Goal: Task Accomplishment & Management: Manage account settings

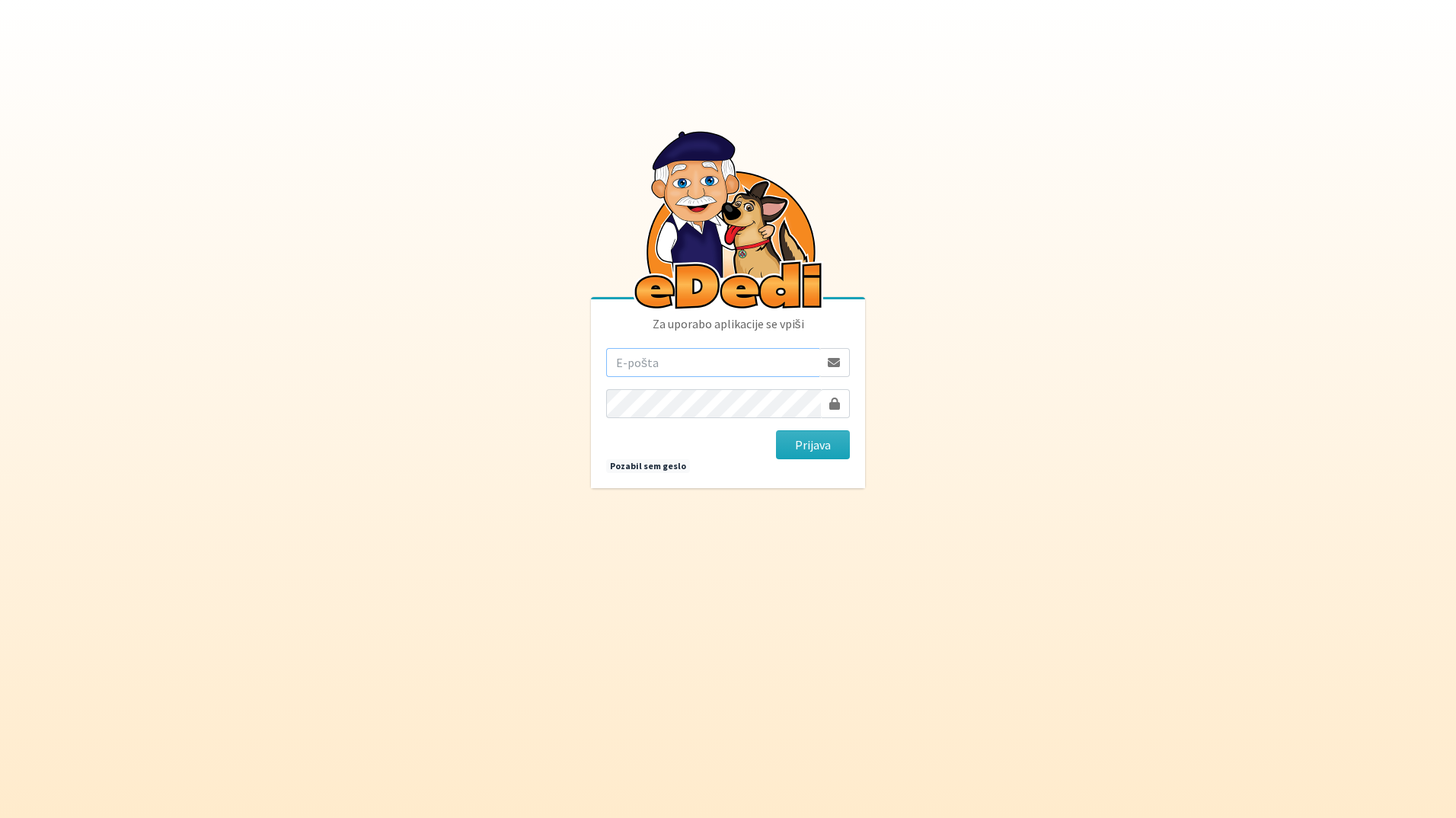
click at [651, 360] on input "email" at bounding box center [712, 362] width 213 height 29
type input "[EMAIL_ADDRESS][DOMAIN_NAME]"
click at [776, 430] on button "Prijava" at bounding box center [812, 444] width 74 height 29
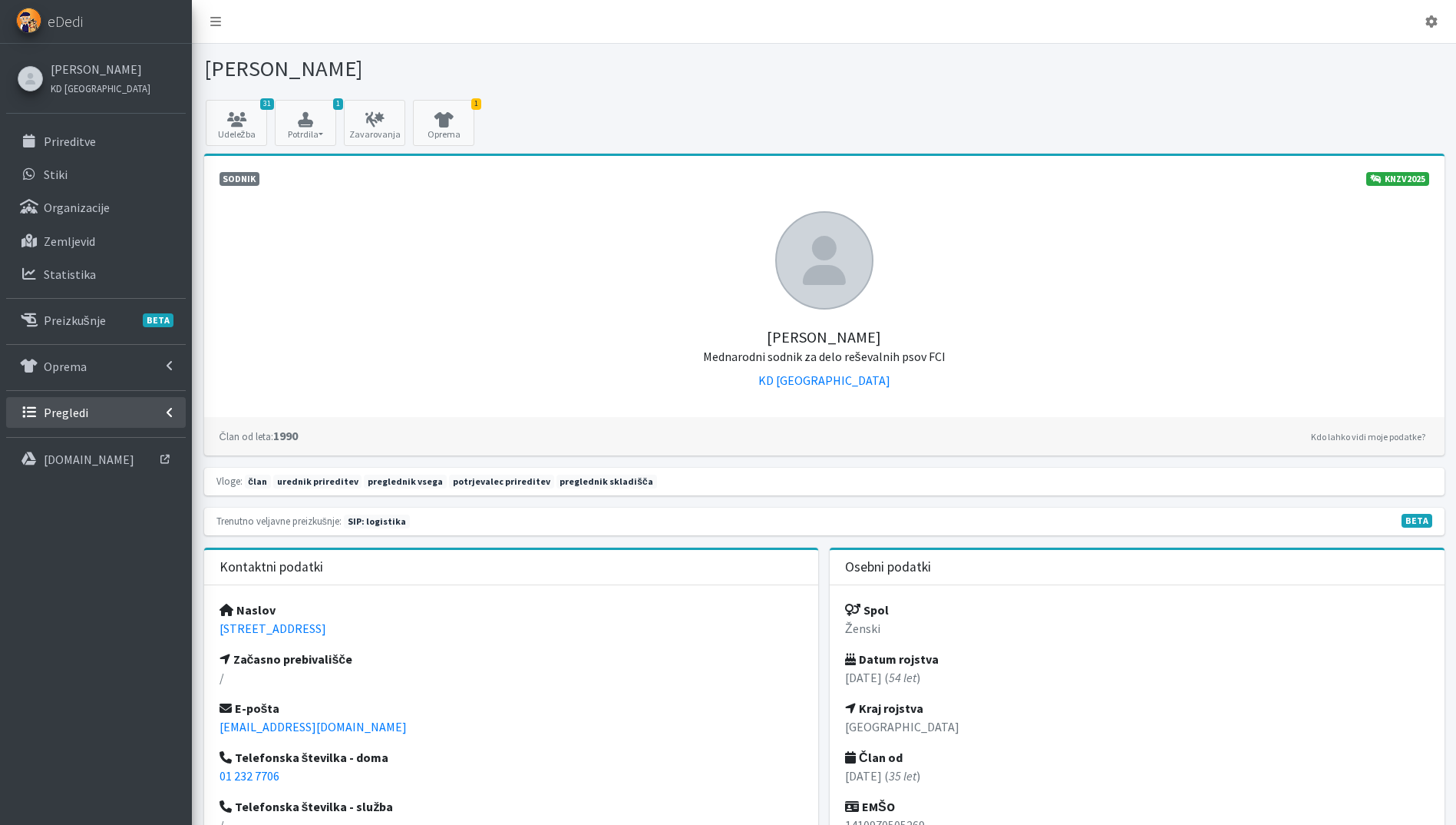
click at [80, 413] on p "Pregledi" at bounding box center [65, 412] width 44 height 15
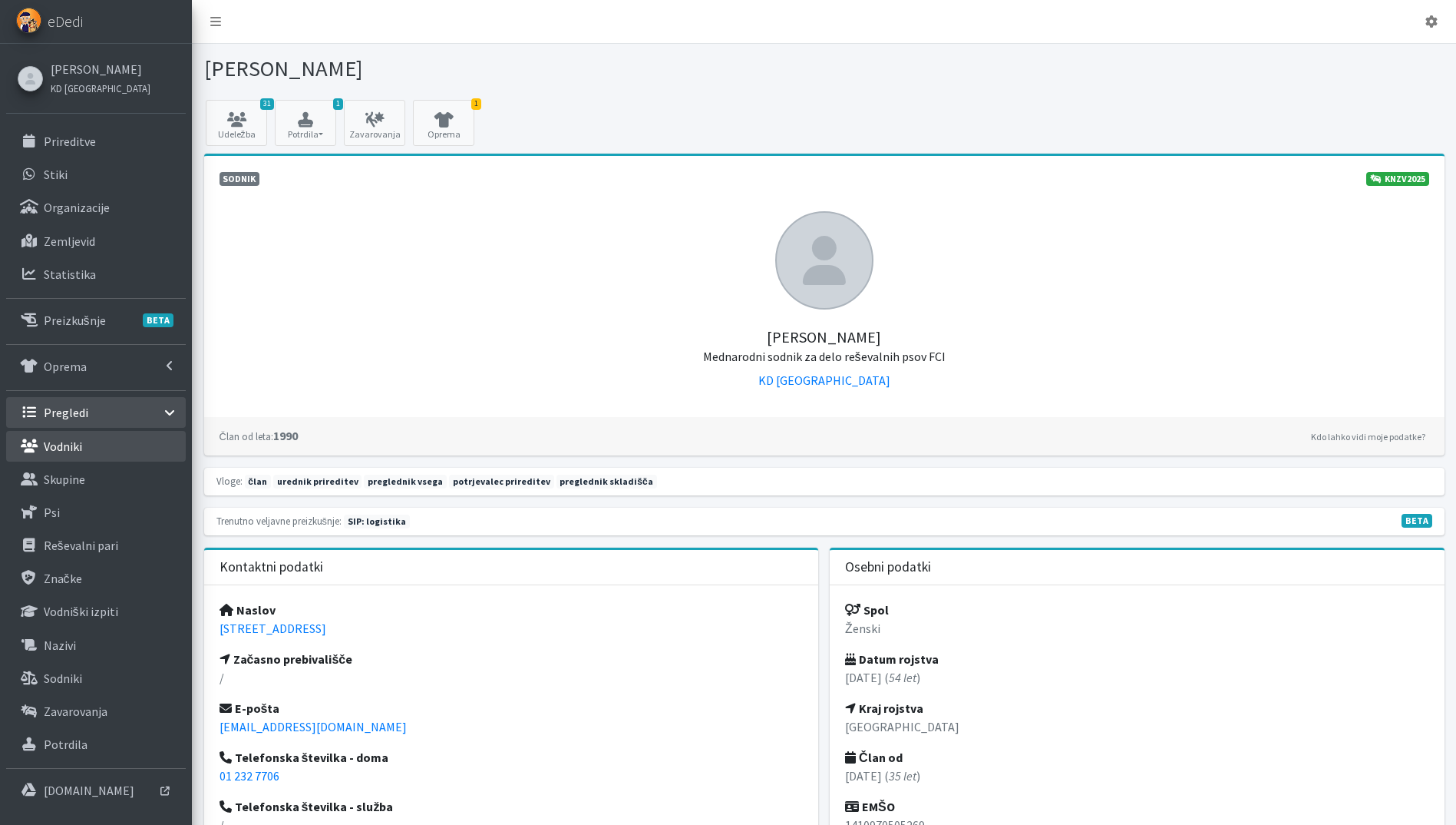
click at [74, 447] on p "Vodniki" at bounding box center [62, 446] width 39 height 15
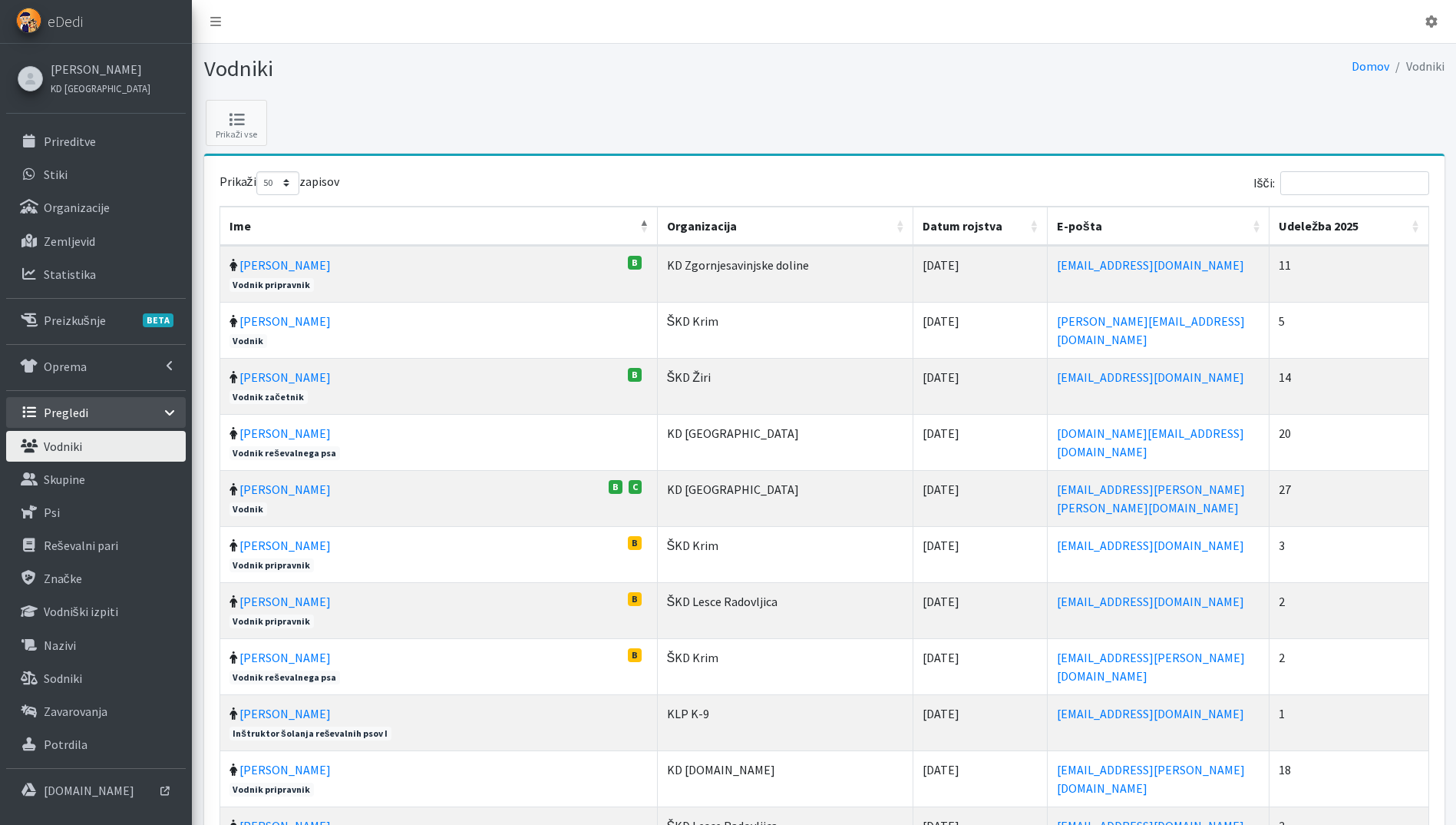
select select "50"
click at [1356, 183] on input "Išči:" at bounding box center [1354, 183] width 149 height 24
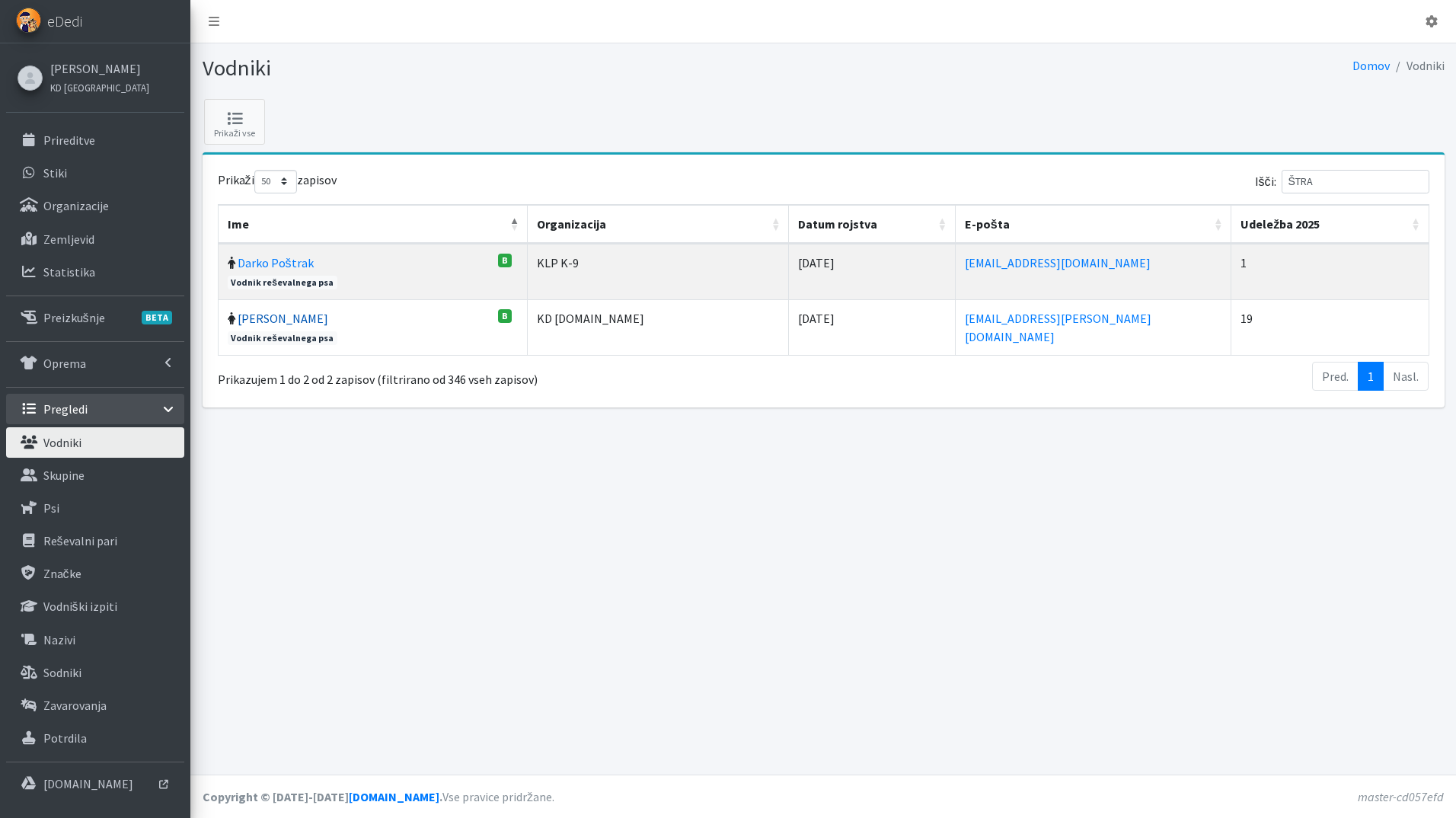
click at [271, 317] on link "Hana Štraus" at bounding box center [283, 318] width 91 height 15
drag, startPoint x: 1353, startPoint y: 184, endPoint x: 1243, endPoint y: 174, distance: 110.5
click at [1243, 174] on div "Išči: ŠTRA" at bounding box center [1128, 185] width 600 height 30
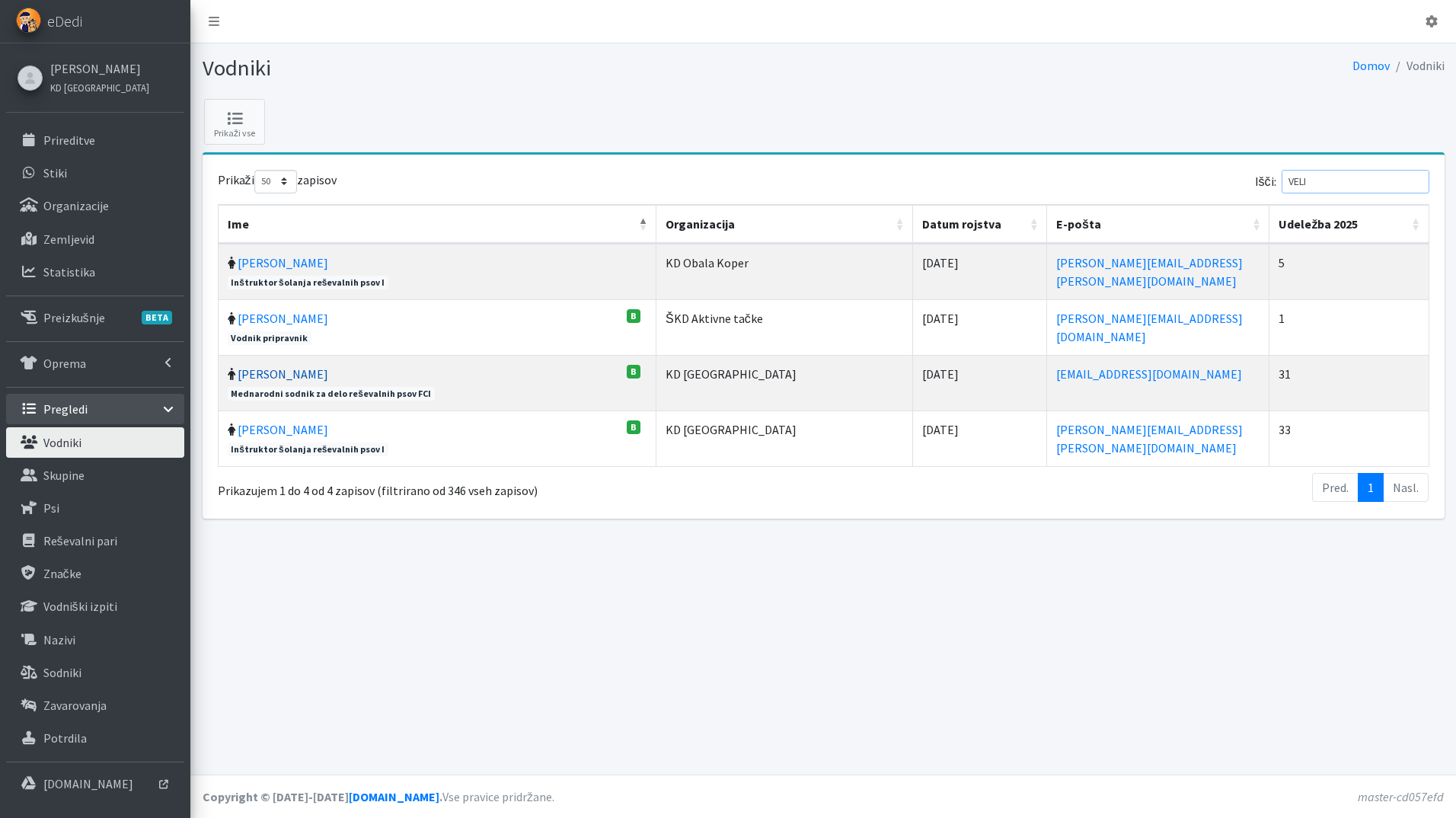
type input "VELI"
click at [278, 379] on link "Matej Velikonja" at bounding box center [283, 373] width 91 height 15
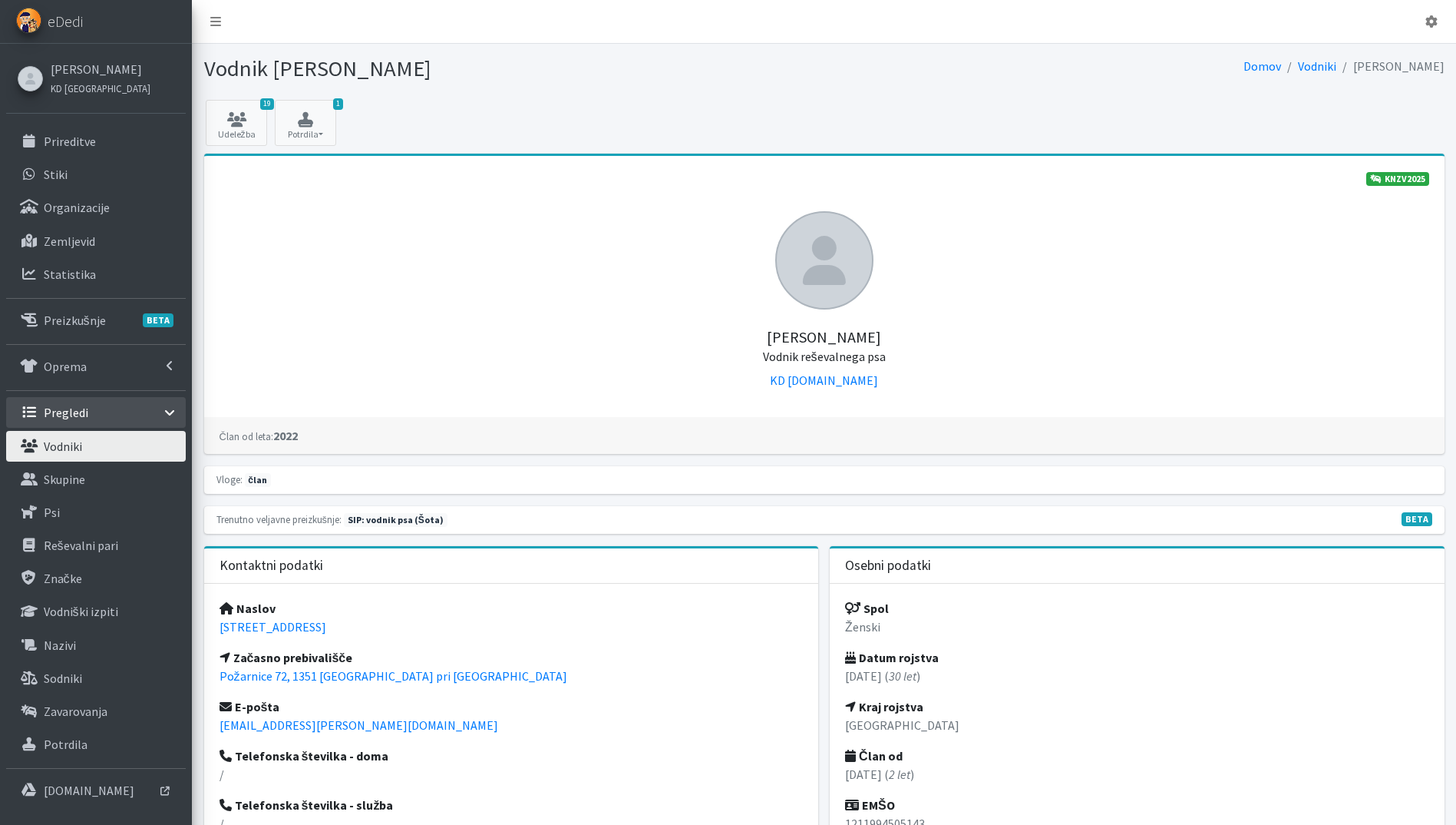
scroll to position [461, 0]
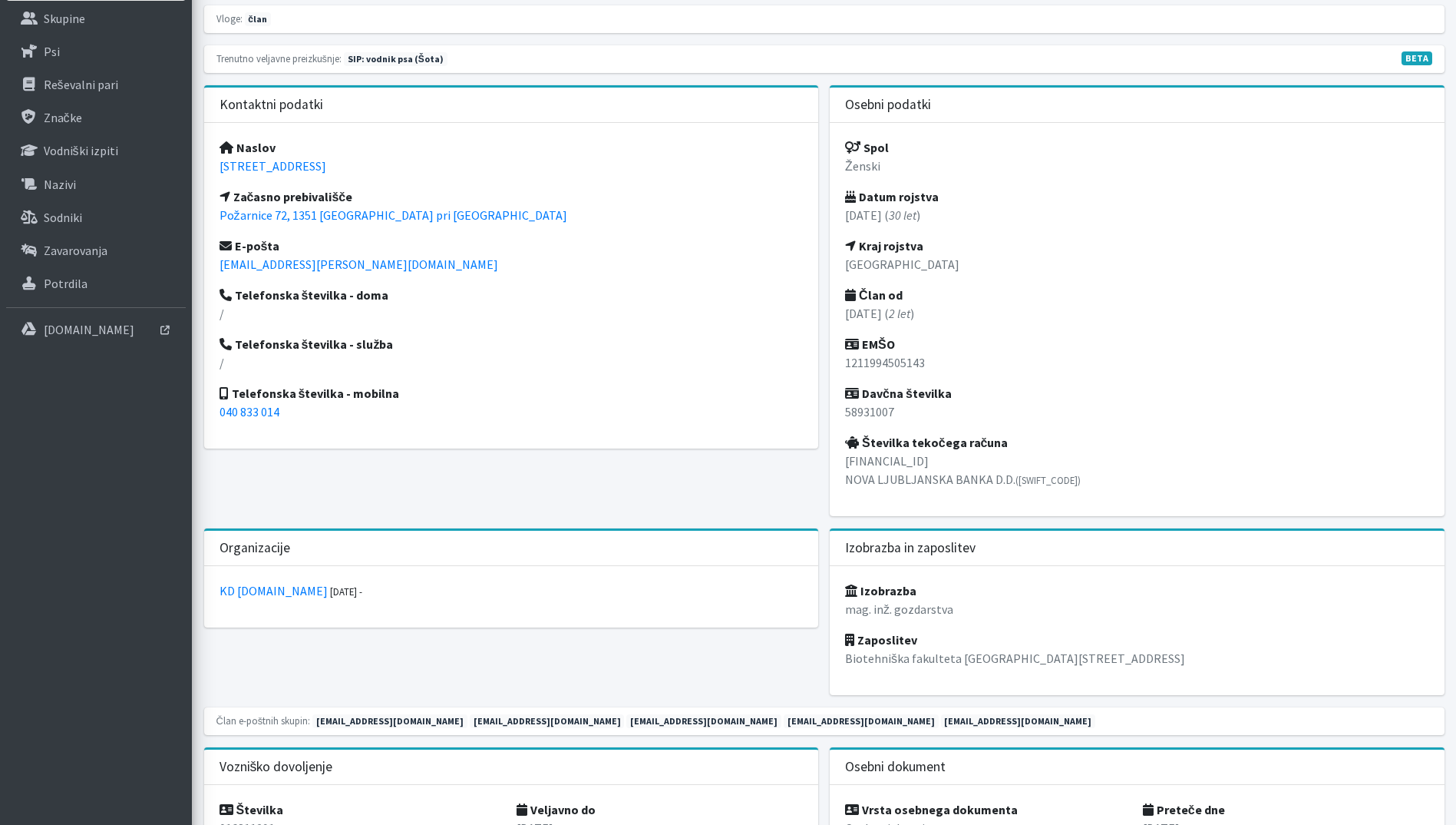
drag, startPoint x: 345, startPoint y: 166, endPoint x: 218, endPoint y: 160, distance: 127.1
click at [218, 160] on div "Naslov Ravni dol 34, 1301 Krka Začasno prebivališče Požarnice 72, 1351 Brezovic…" at bounding box center [512, 286] width 615 height 326
copy link "Ravni dol 34, 1301 Krka"
drag, startPoint x: 930, startPoint y: 364, endPoint x: 842, endPoint y: 362, distance: 88.0
click at [842, 362] on div "Spol Ženski Datum rojstva 12.11.1994 ( 30 let ) Kraj rojstva Ljubljana Član od …" at bounding box center [1137, 319] width 615 height 393
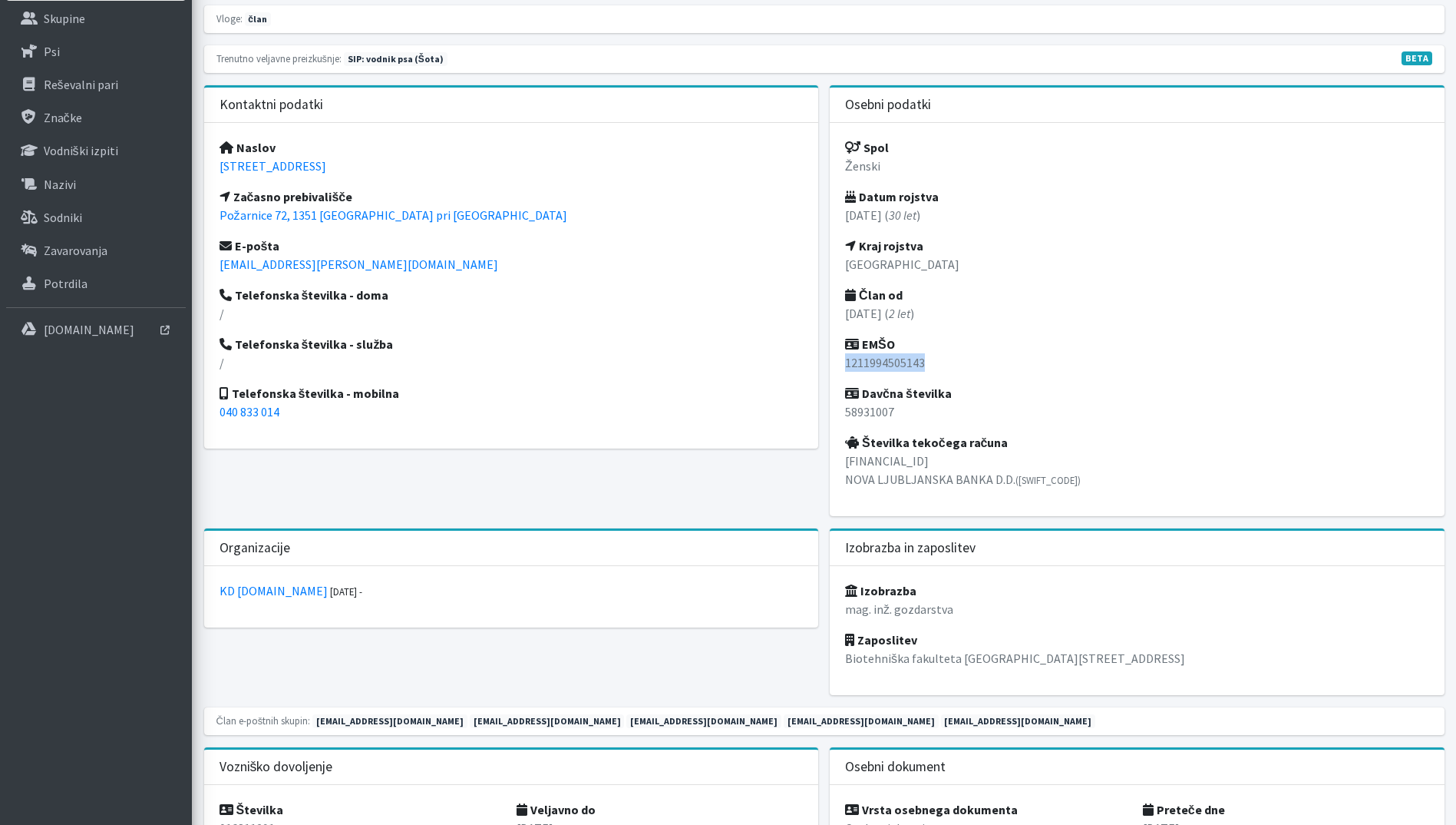
copy p "1211994505143"
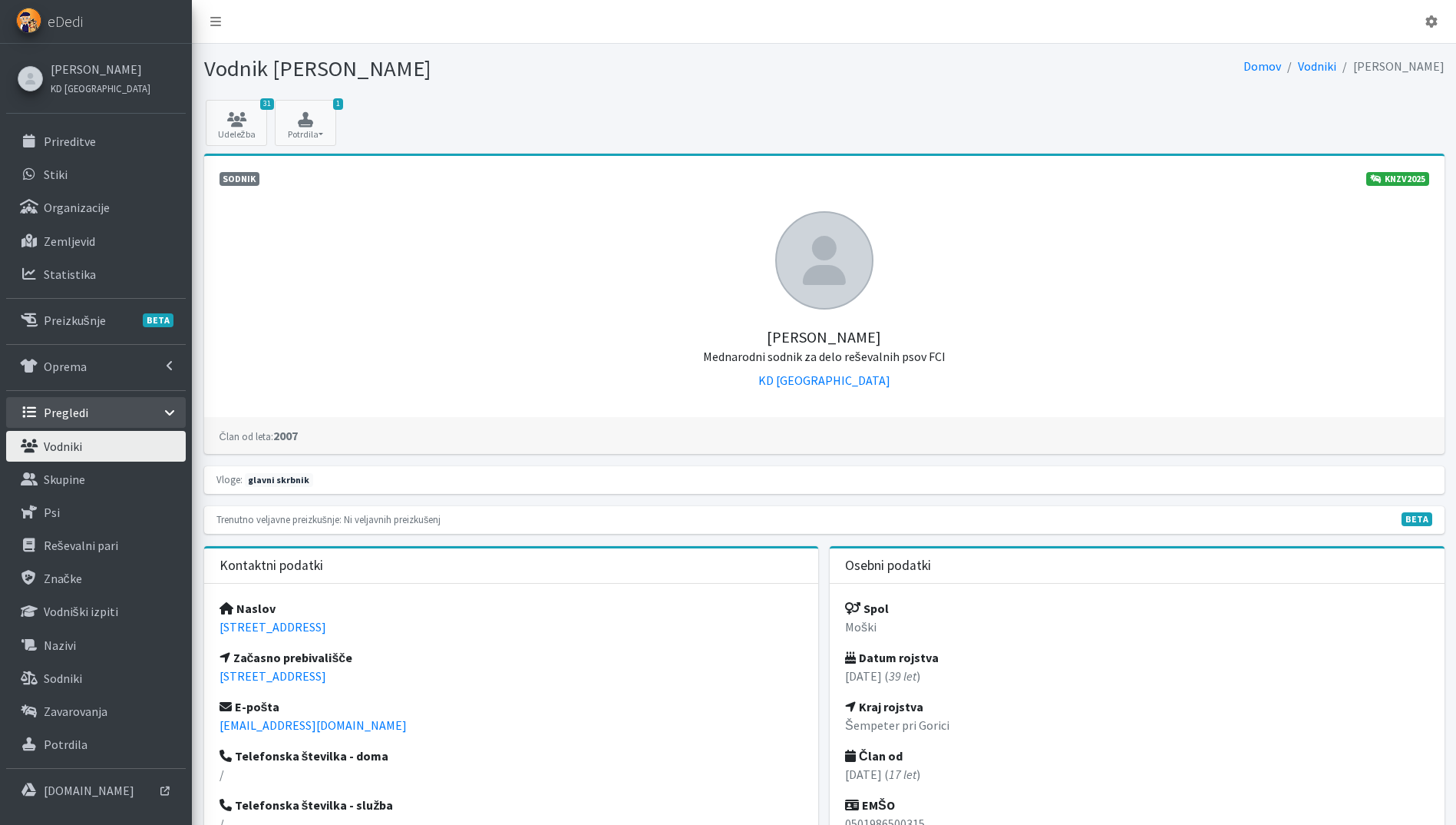
drag, startPoint x: 392, startPoint y: 629, endPoint x: 218, endPoint y: 625, distance: 174.0
click at [218, 625] on div "Naslov Vilharjeva 11B, 5270 Ajdovščina Začasno prebivališče Koroška cesta 25, 4…" at bounding box center [512, 746] width 615 height 326
copy link "Vilharjeva 11B, 5270 Ajdovščina"
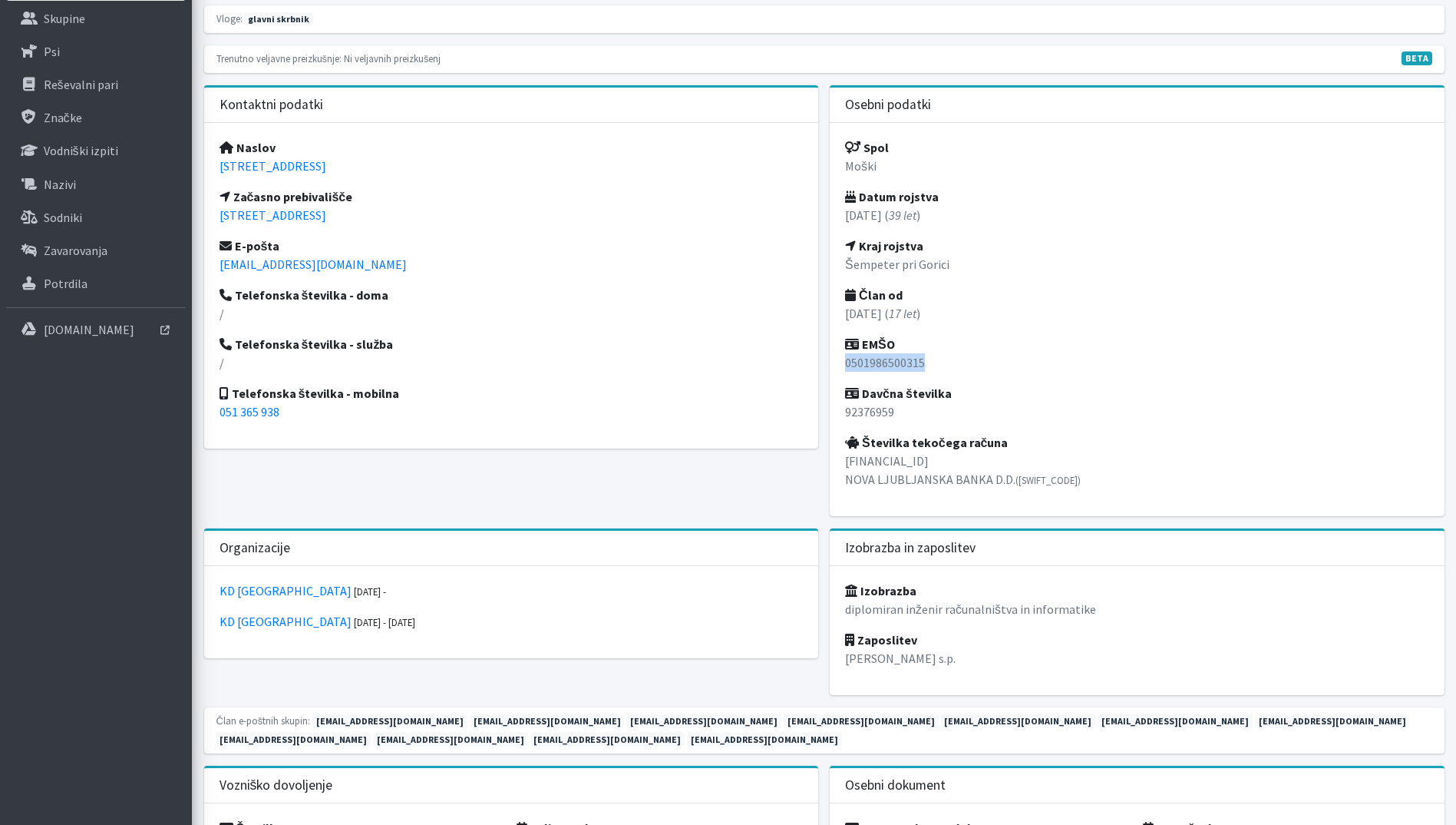
drag, startPoint x: 862, startPoint y: 359, endPoint x: 847, endPoint y: 359, distance: 15.0
click at [847, 359] on p "0501986500315" at bounding box center [1137, 362] width 584 height 18
copy p "0501986500315"
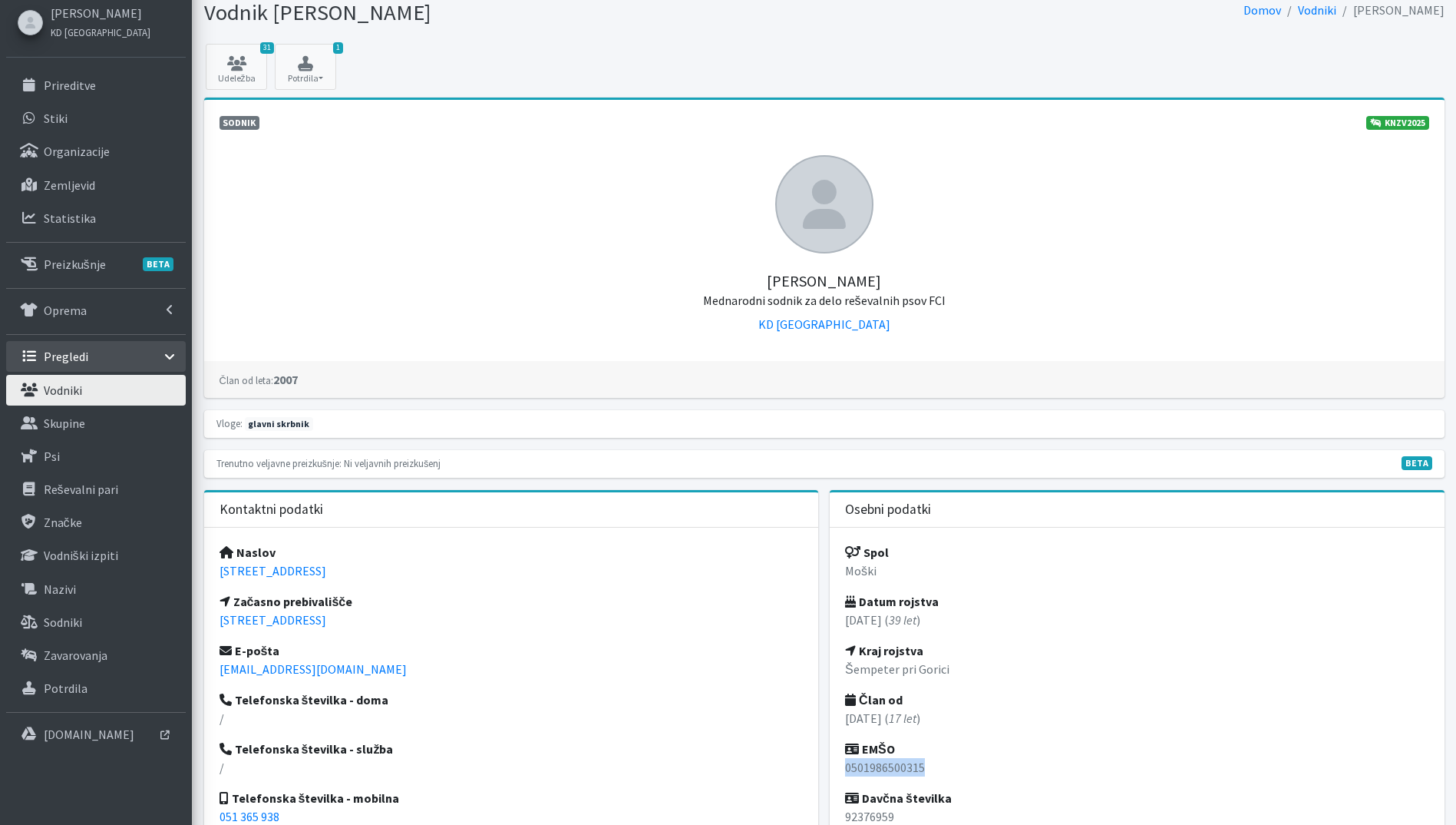
scroll to position [0, 0]
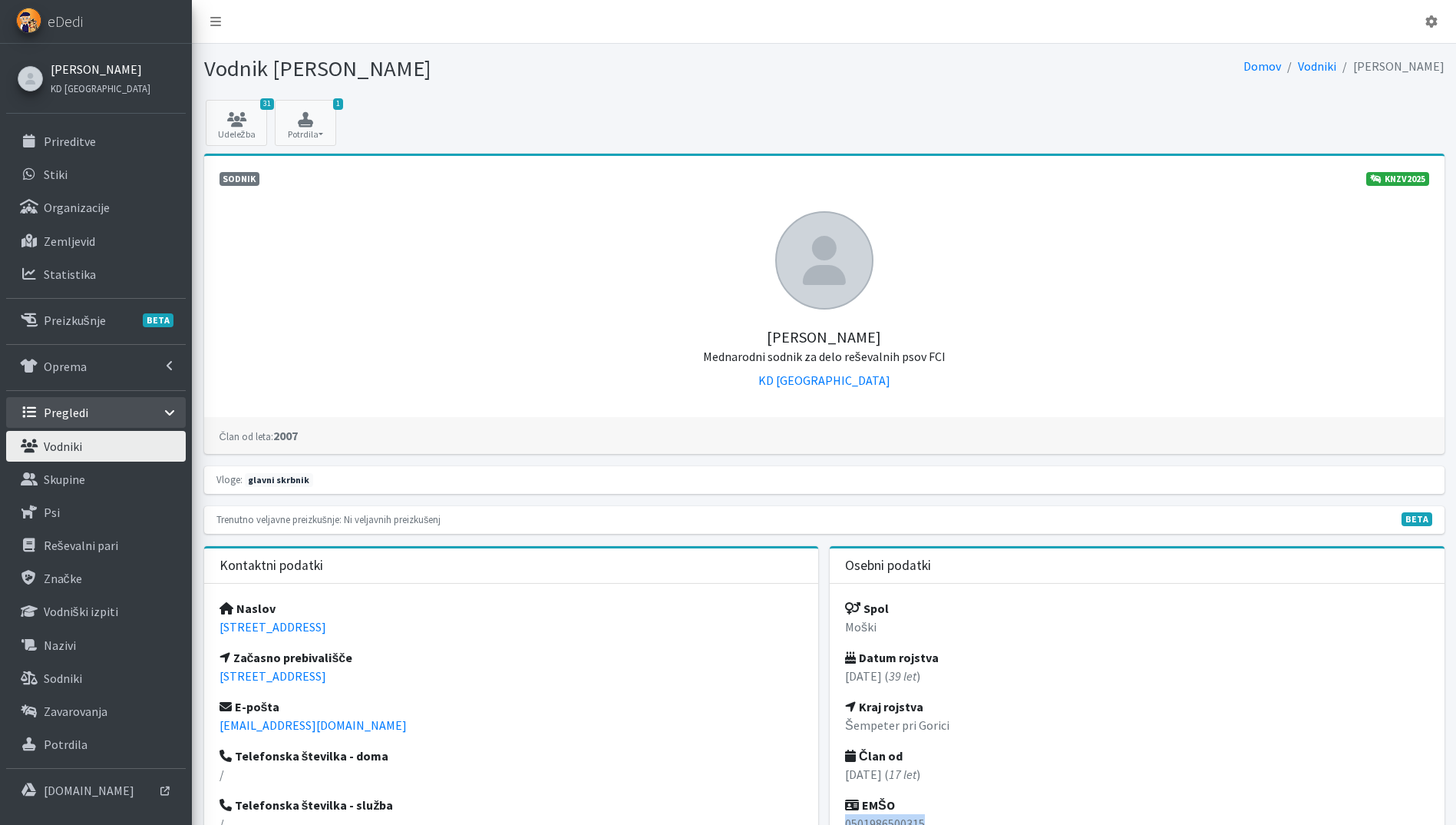
drag, startPoint x: 101, startPoint y: 73, endPoint x: 91, endPoint y: 76, distance: 10.4
click at [101, 73] on link "[PERSON_NAME]" at bounding box center [100, 69] width 100 height 18
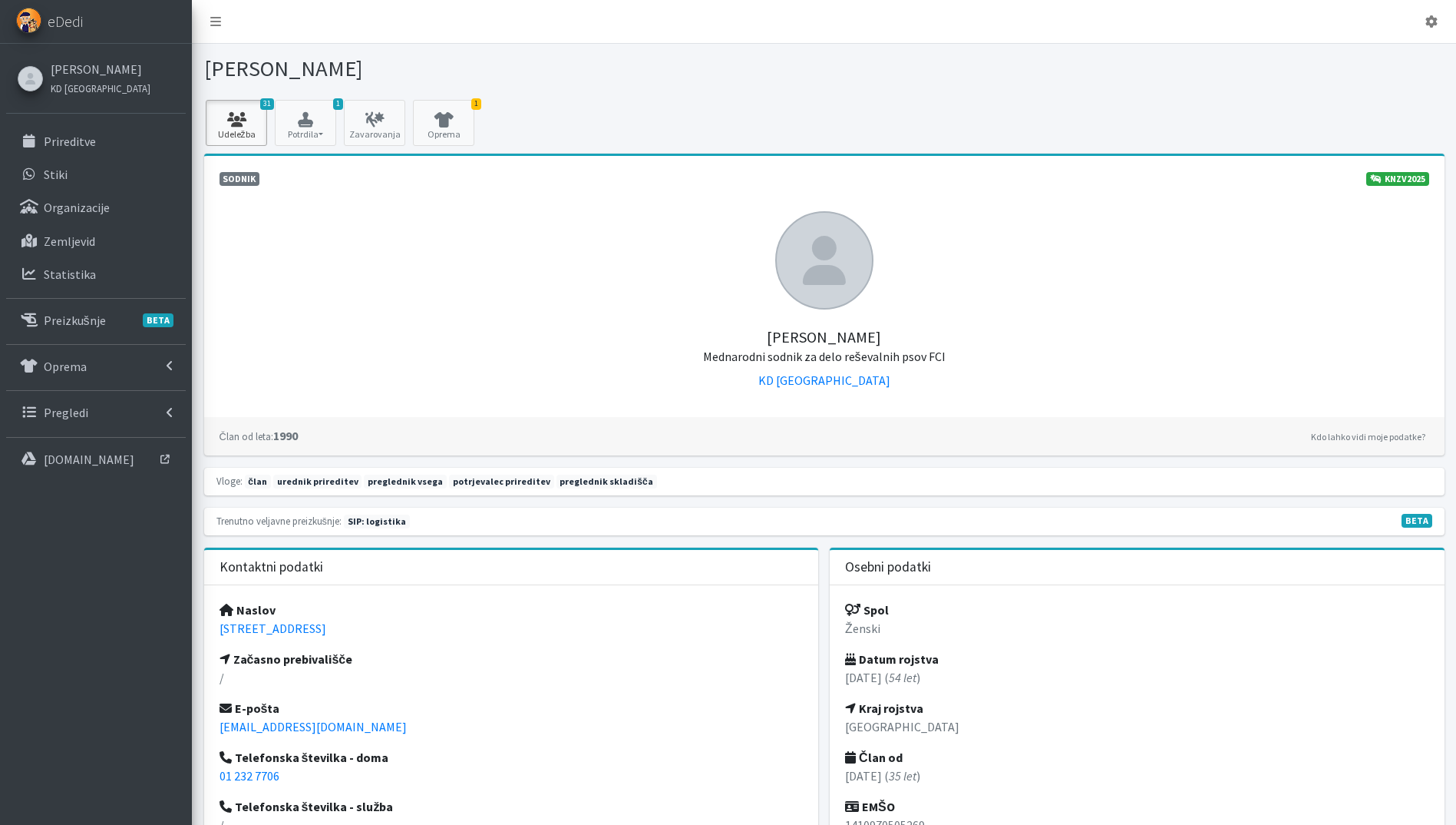
click at [254, 108] on link "31 Udeležba" at bounding box center [236, 123] width 61 height 46
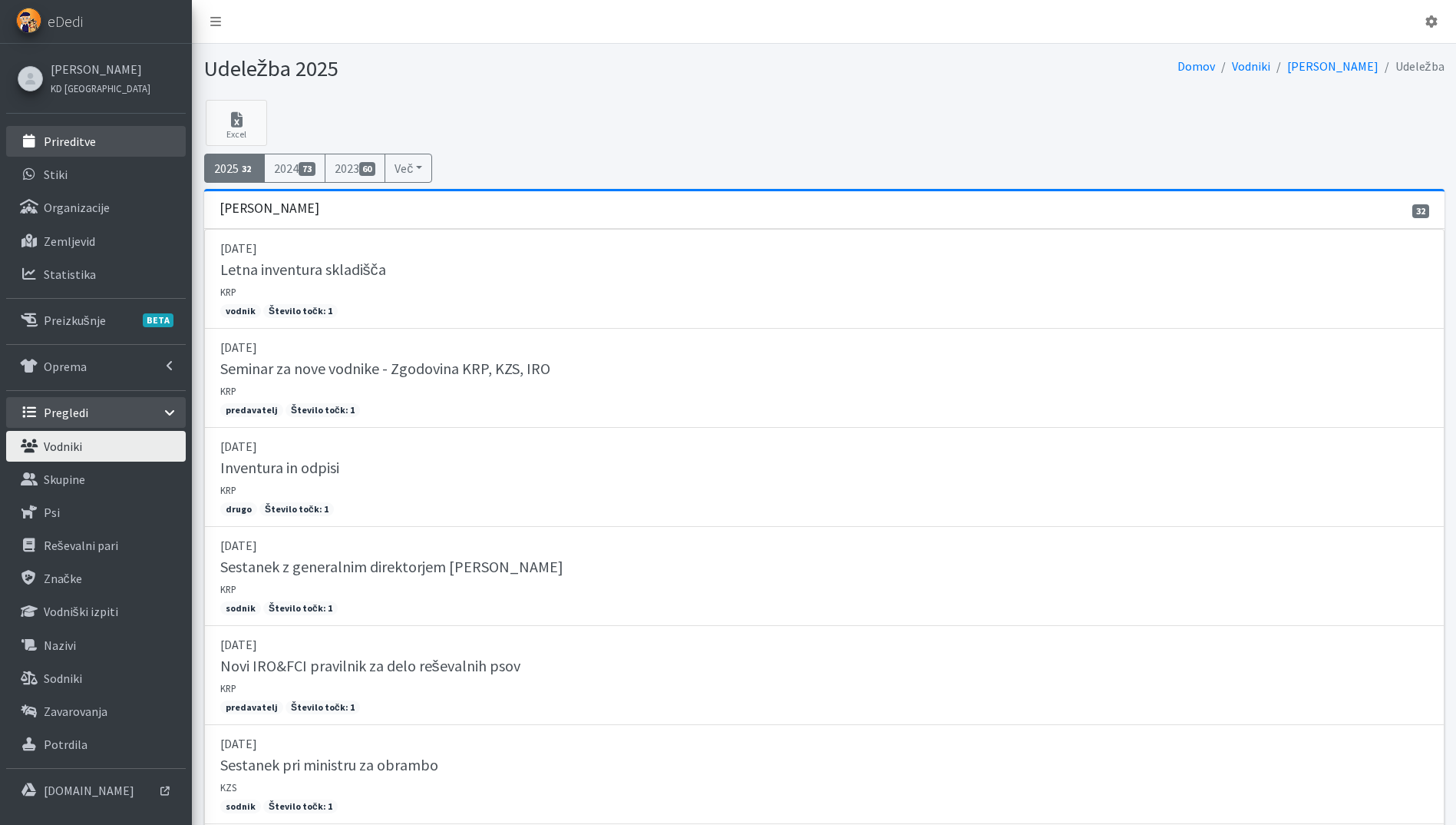
click at [82, 131] on link "Prireditve" at bounding box center [96, 141] width 180 height 31
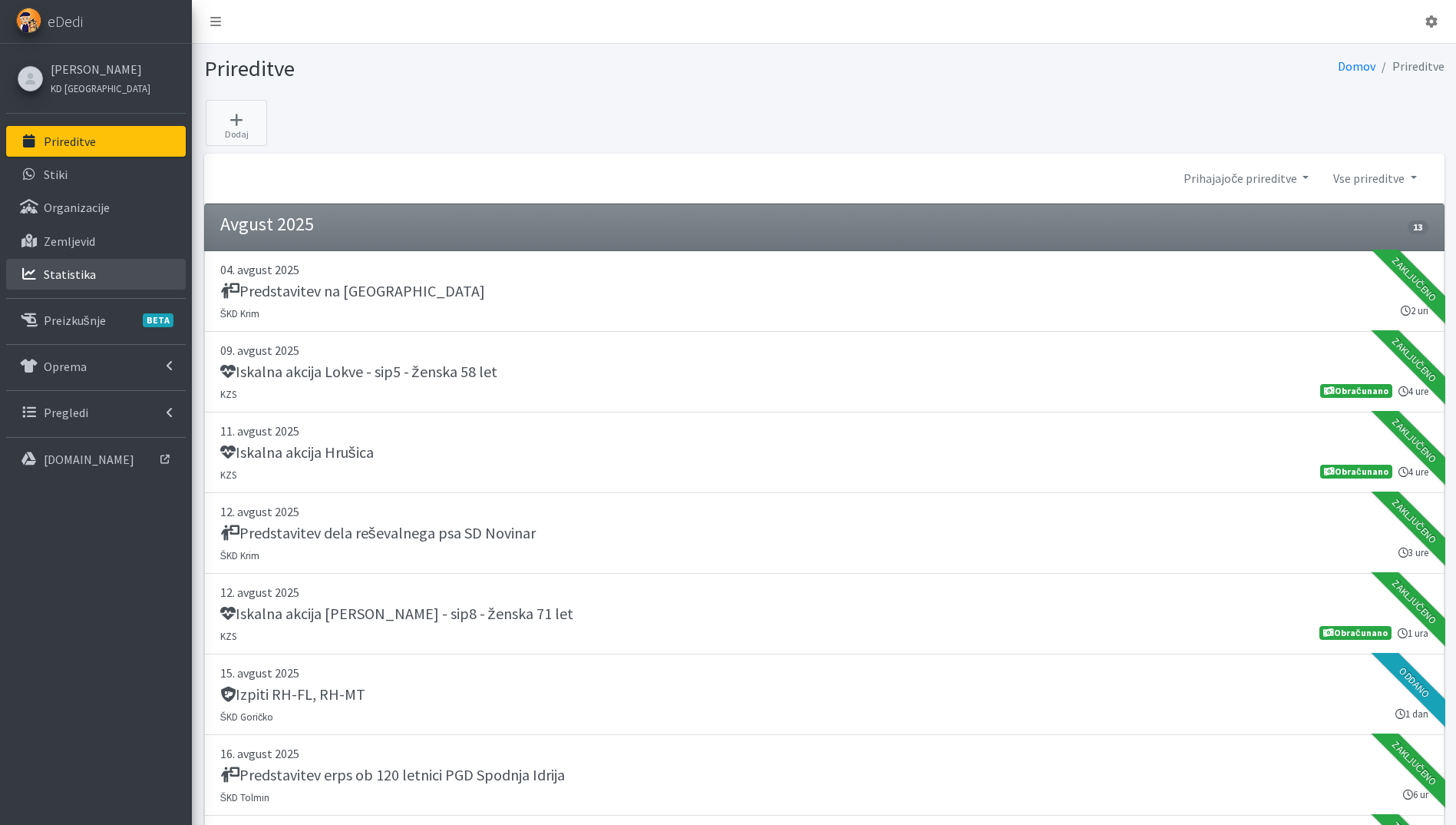
click at [85, 276] on p "Statistika" at bounding box center [69, 274] width 52 height 15
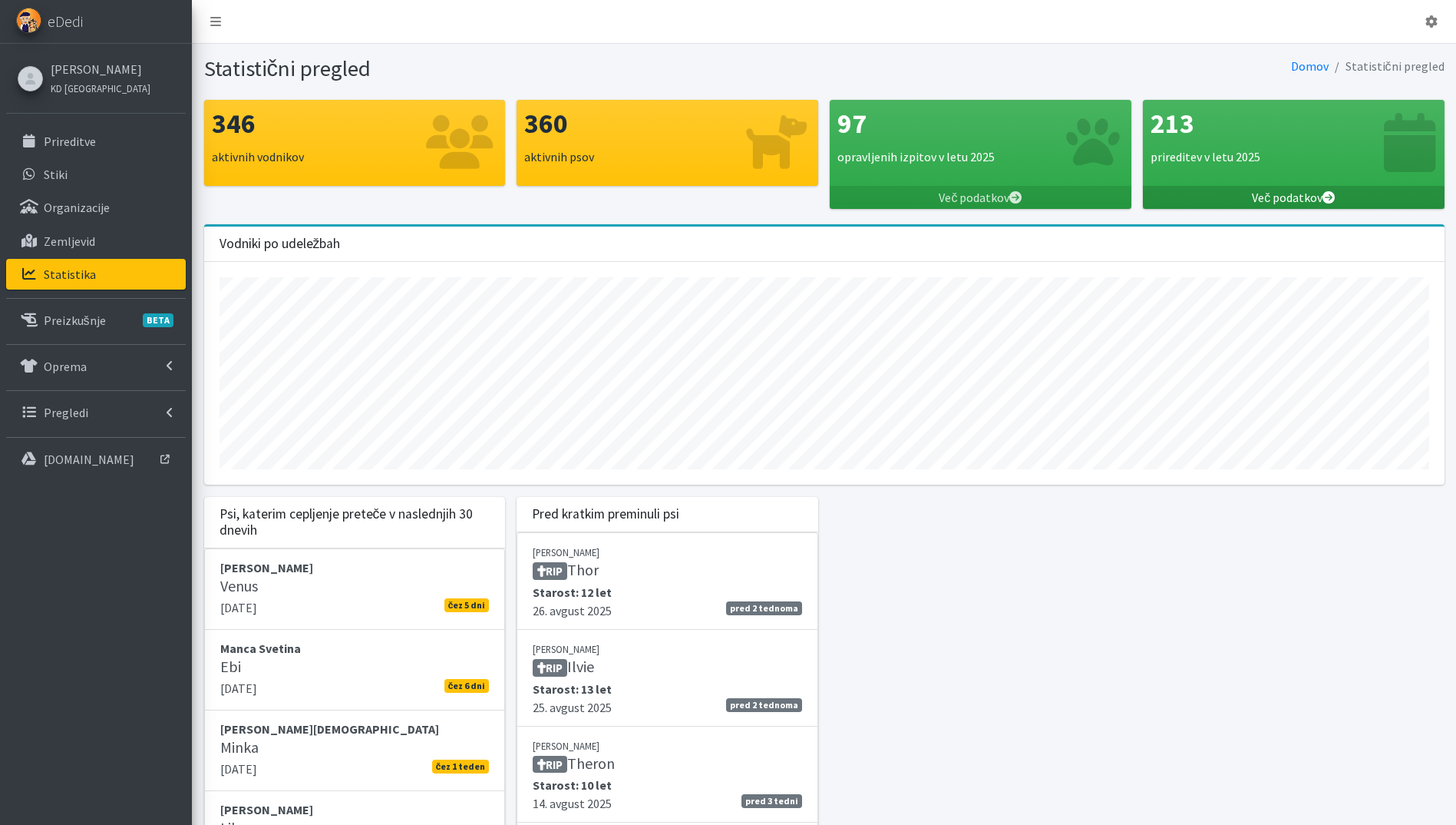
click at [1324, 192] on icon at bounding box center [1329, 197] width 13 height 13
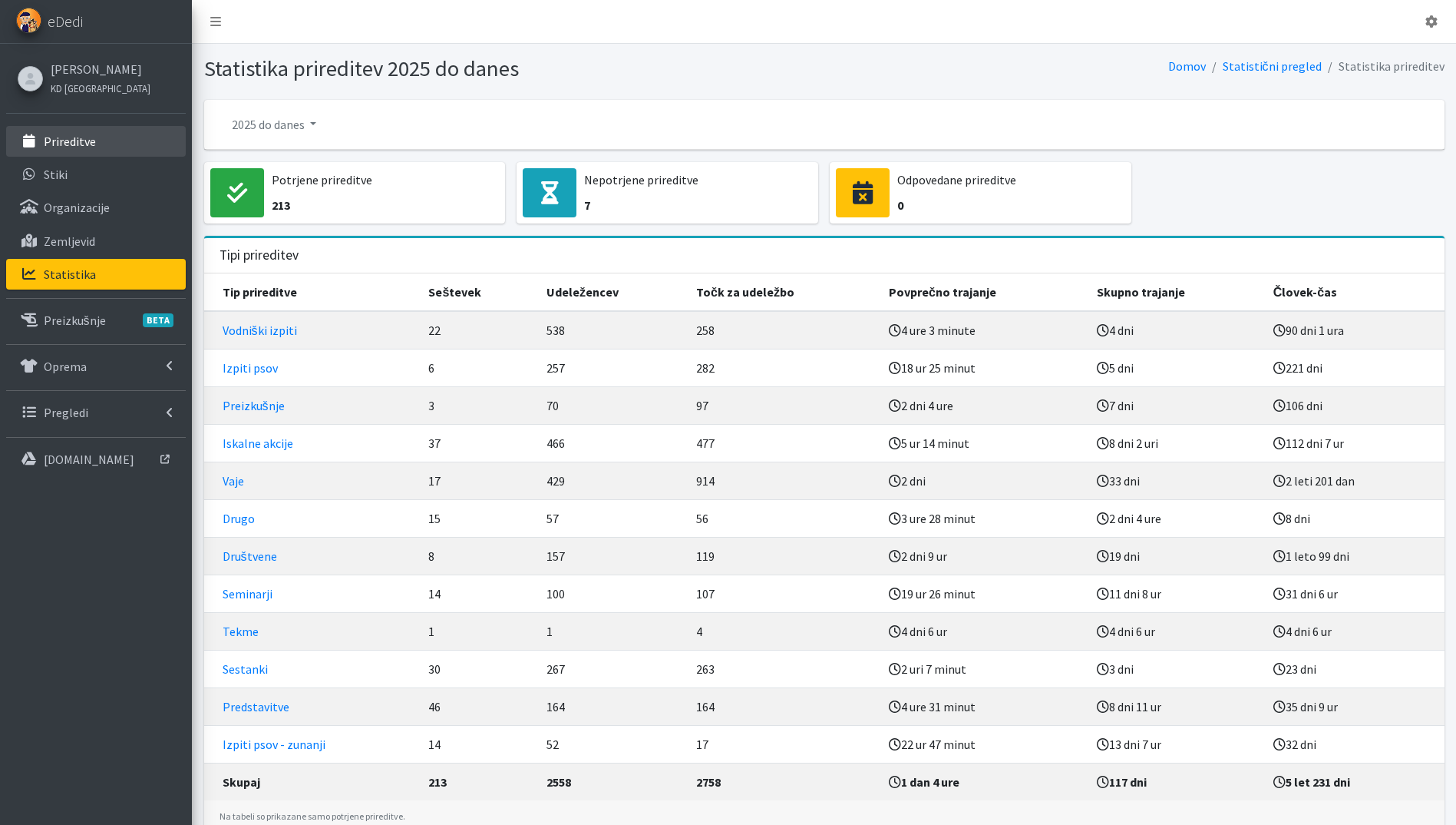
click at [85, 143] on p "Prireditve" at bounding box center [69, 140] width 52 height 15
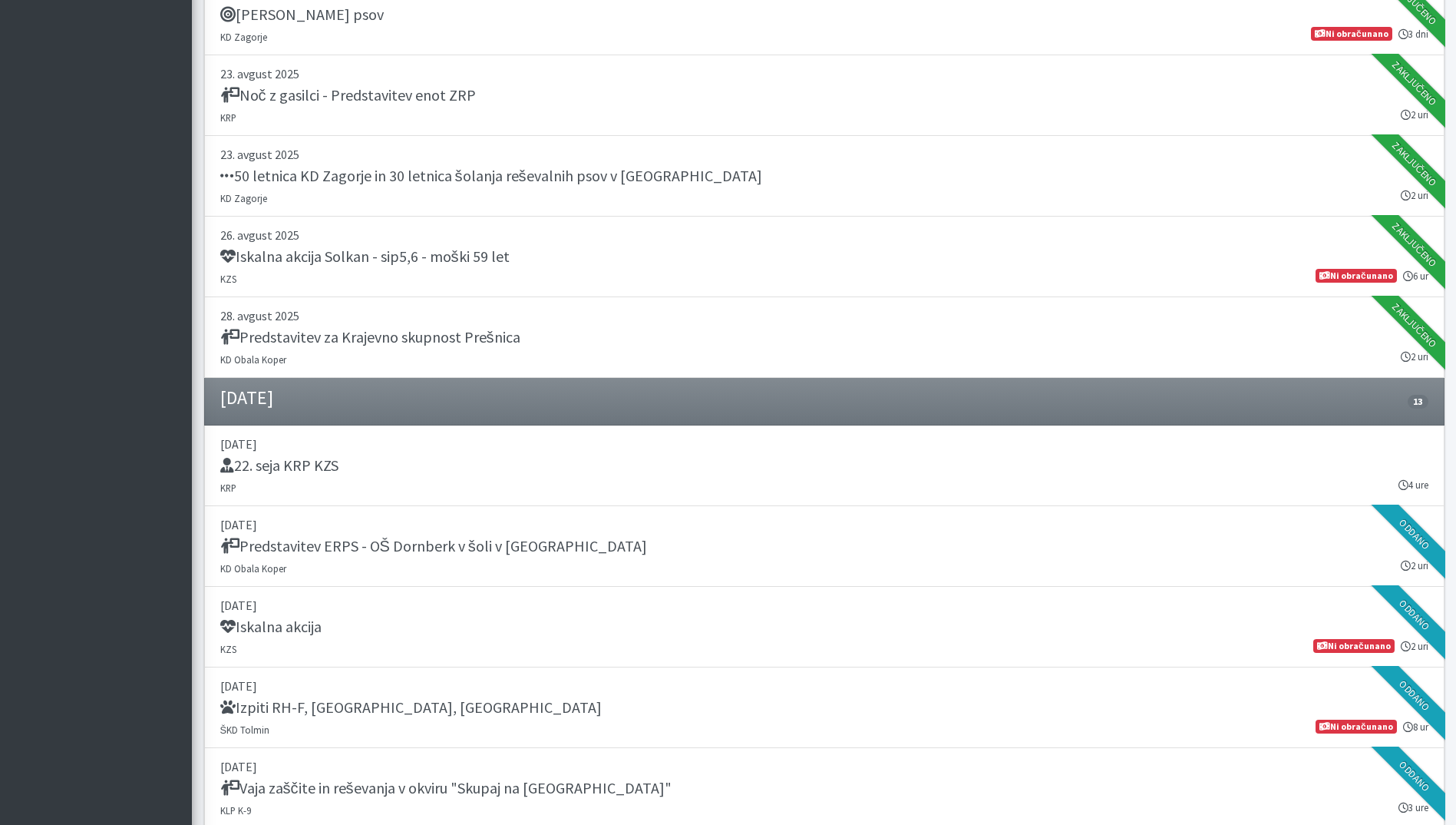
scroll to position [1382, 0]
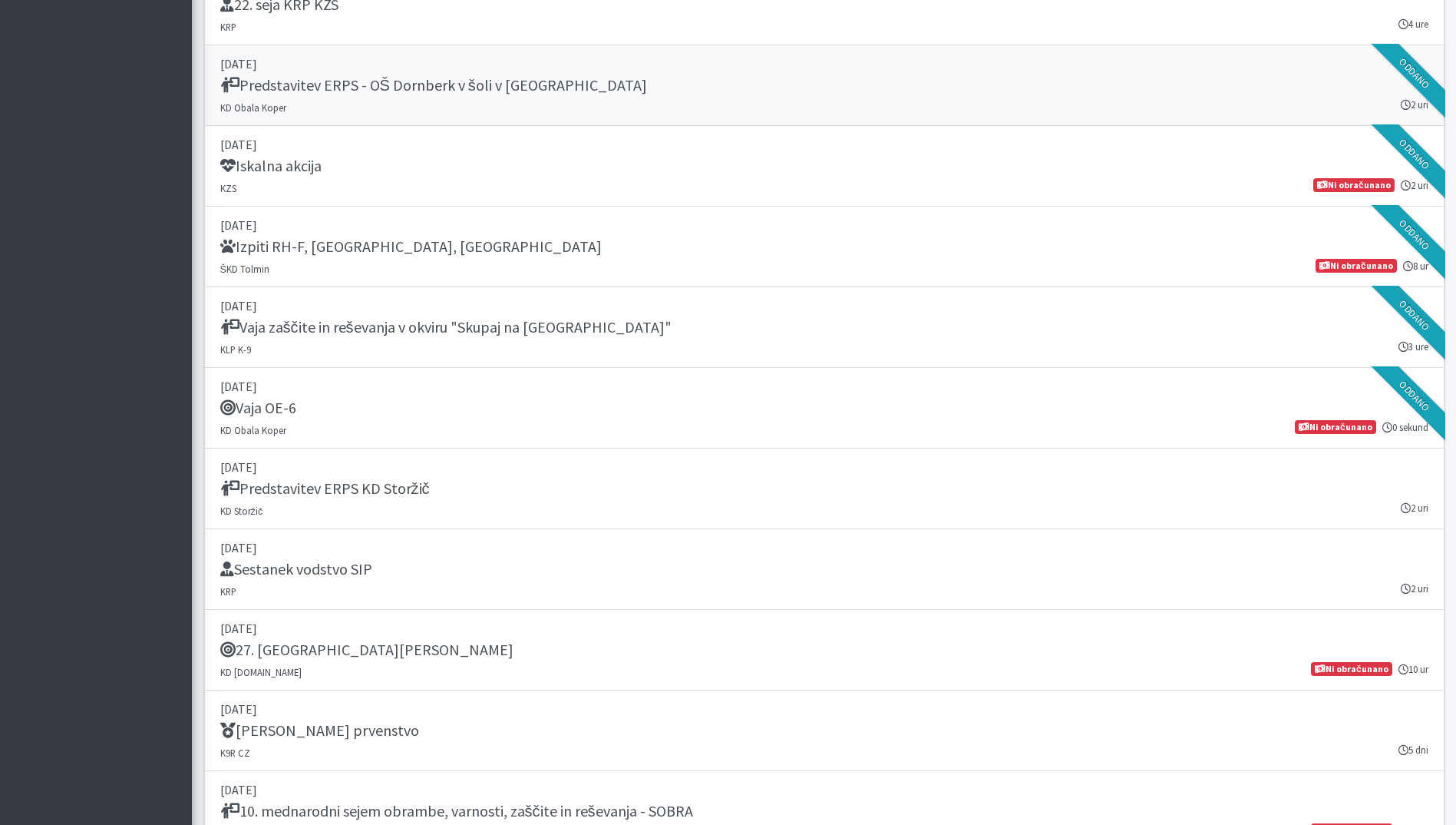
click at [688, 90] on div "Predstavitev ERPS - OŠ Dornberk v šoli v naravi" at bounding box center [824, 86] width 1208 height 21
click at [617, 159] on div "Iskalna akcija" at bounding box center [824, 167] width 1208 height 21
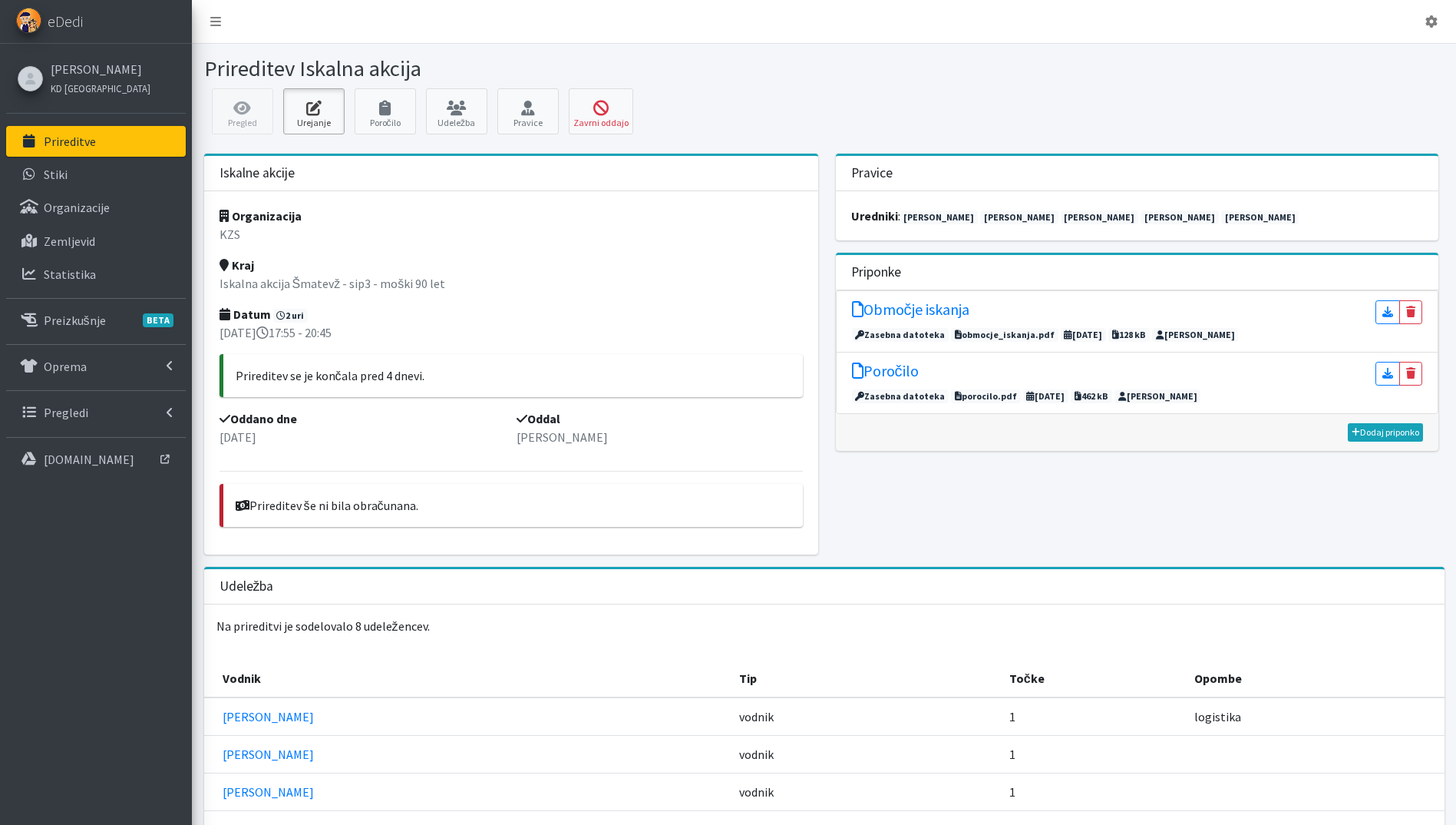
click at [316, 114] on icon at bounding box center [314, 108] width 52 height 15
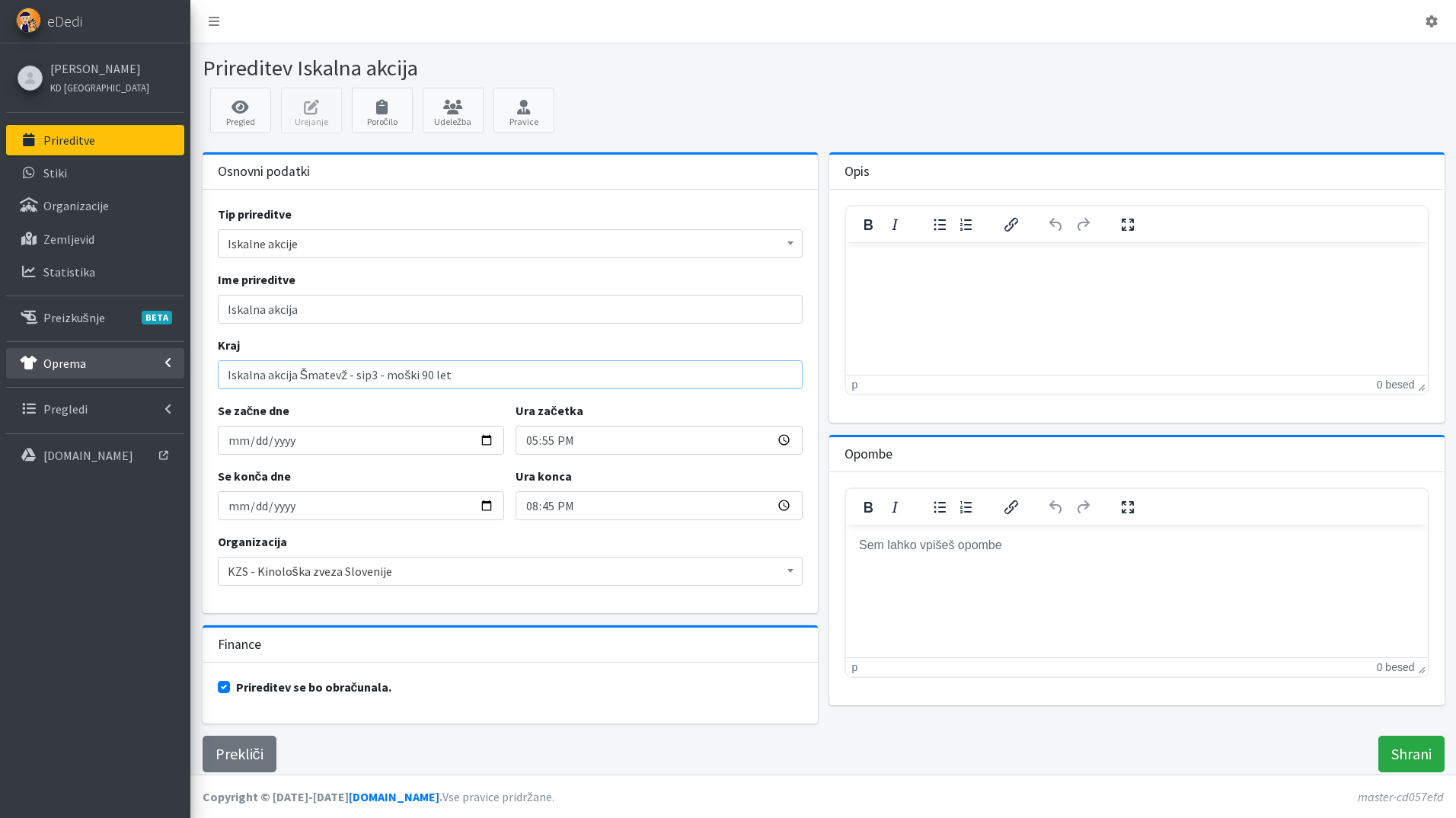
drag, startPoint x: 461, startPoint y: 373, endPoint x: 112, endPoint y: 373, distance: 349.0
click at [112, 373] on div "Odjavi se eDedi Katja Skulj KD Ljubljana Psi" at bounding box center [728, 409] width 1456 height 818
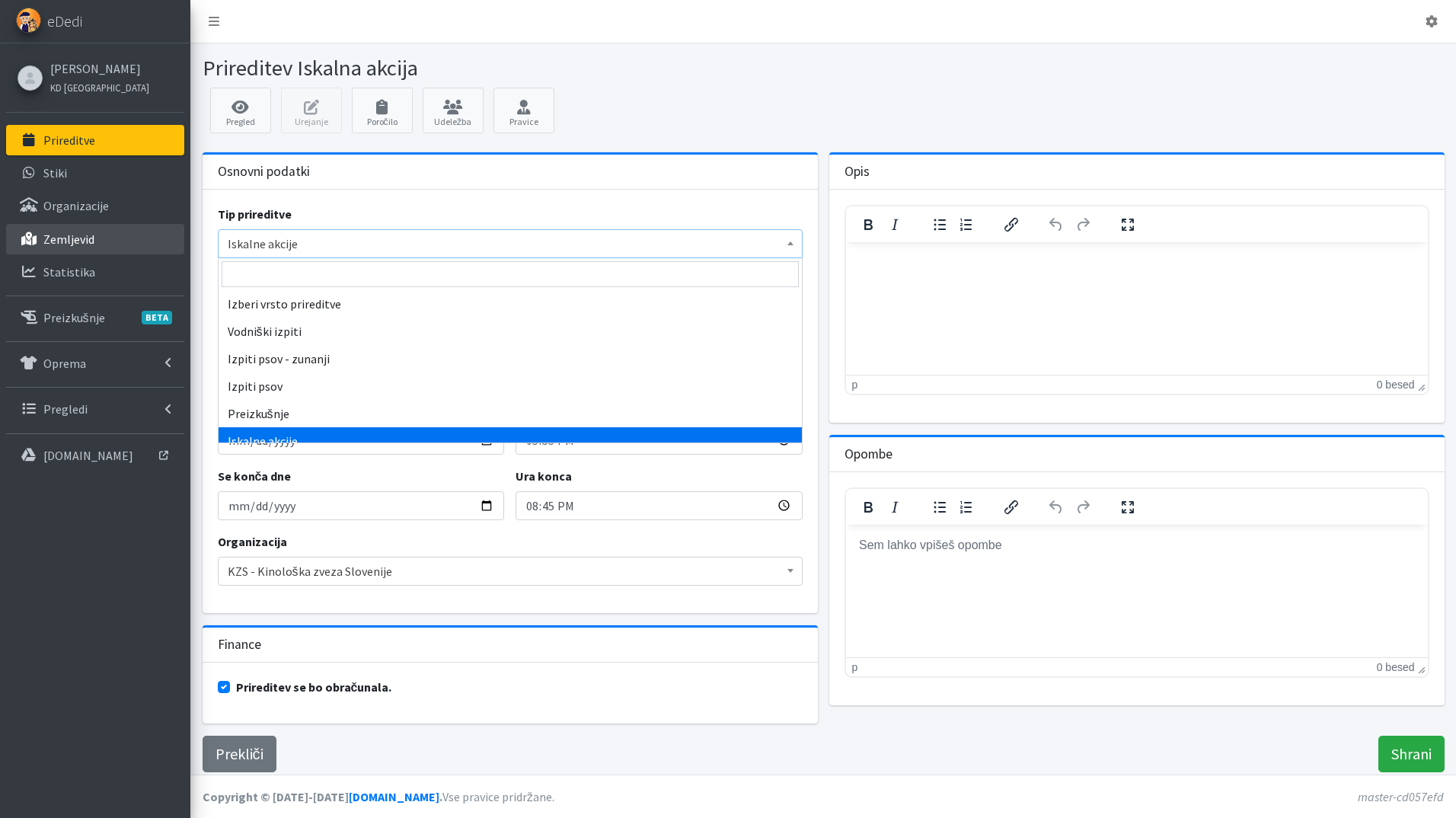
click at [171, 239] on div "Odjavi se eDedi Katja Skulj KD Ljubljana Psi" at bounding box center [728, 409] width 1456 height 818
click at [323, 245] on span "Iskalne akcije" at bounding box center [510, 243] width 565 height 21
click at [298, 239] on span "Iskalne akcije" at bounding box center [510, 243] width 565 height 21
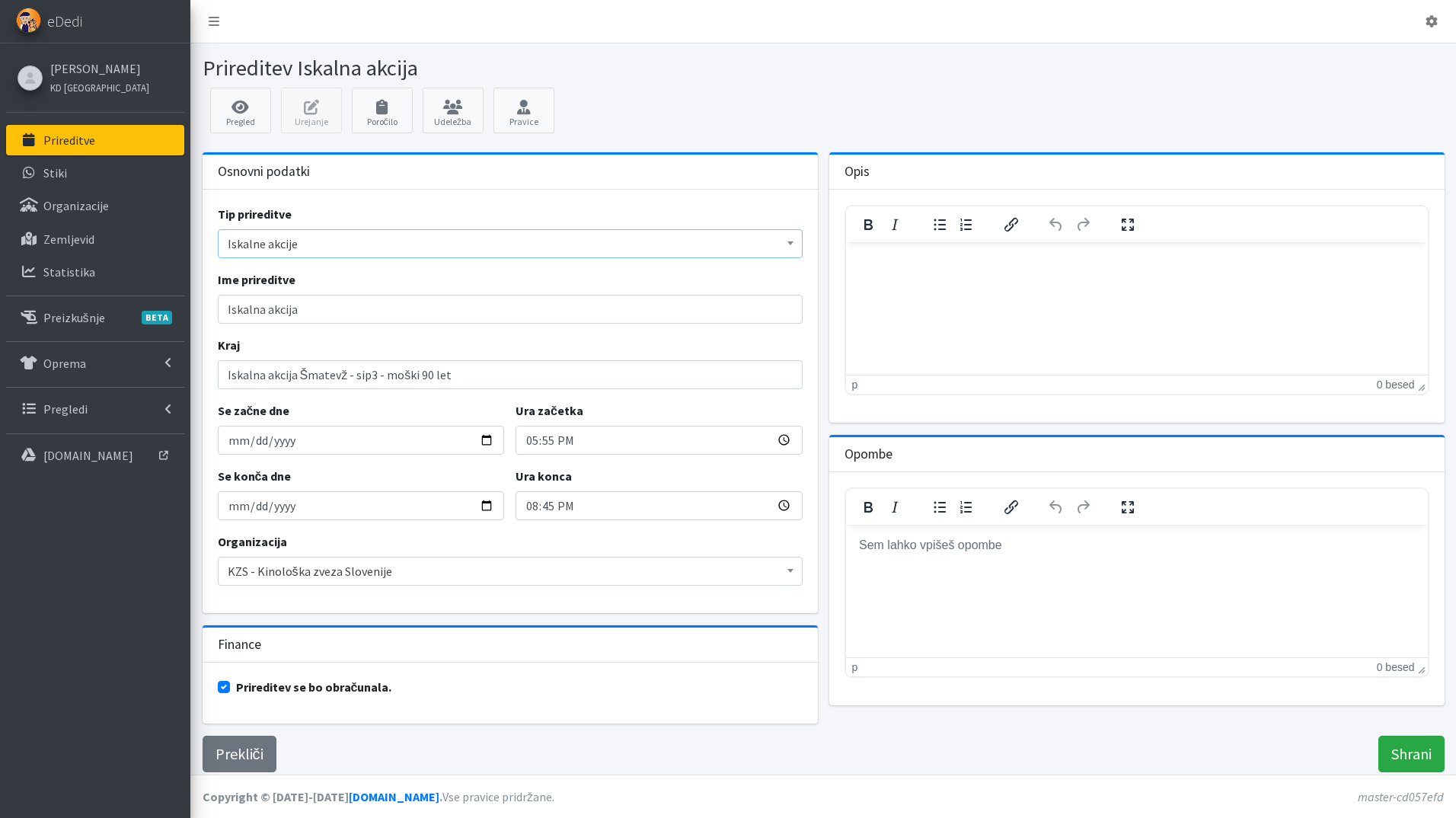
click at [325, 237] on span "Iskalne akcije" at bounding box center [510, 243] width 565 height 21
drag, startPoint x: 309, startPoint y: 307, endPoint x: 105, endPoint y: 304, distance: 204.0
click at [105, 304] on div "Odjavi se eDedi Katja Skulj KD Ljubljana Psi" at bounding box center [728, 409] width 1456 height 818
paste input "Šmatevž - sip3 - moški 90 let"
type input "Iskalna akcija Šmatevž - sip3 - moški 90 let"
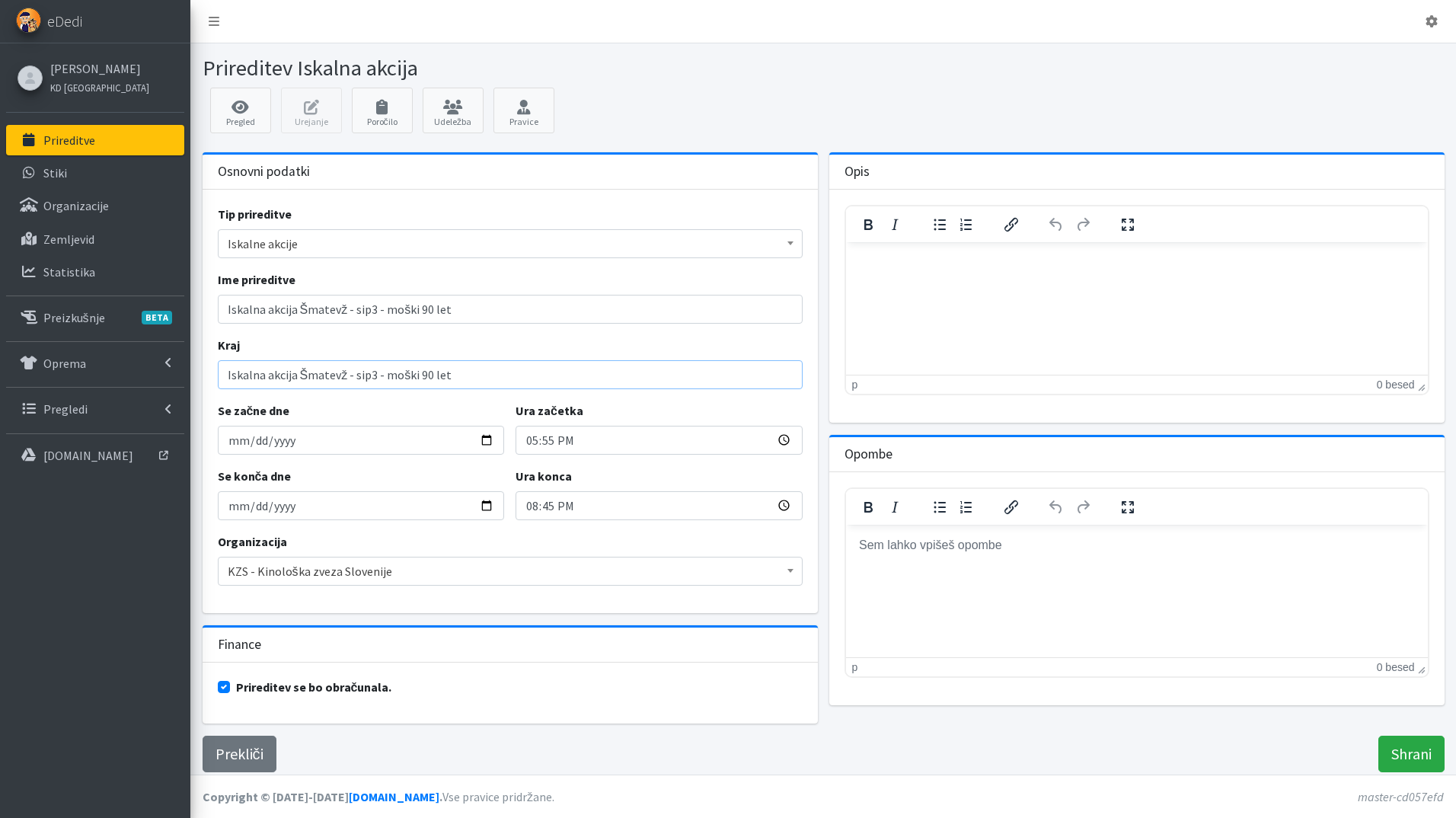
click at [450, 382] on input "Iskalna akcija Šmatevž - sip3 - moški 90 let" at bounding box center [510, 375] width 585 height 29
drag, startPoint x: 450, startPoint y: 382, endPoint x: 174, endPoint y: 367, distance: 276.4
click at [174, 367] on div "Odjavi se eDedi Katja Skulj KD Ljubljana Psi" at bounding box center [728, 409] width 1456 height 818
type input "Šmatevž"
click at [1418, 760] on input "Shrani" at bounding box center [1411, 753] width 66 height 37
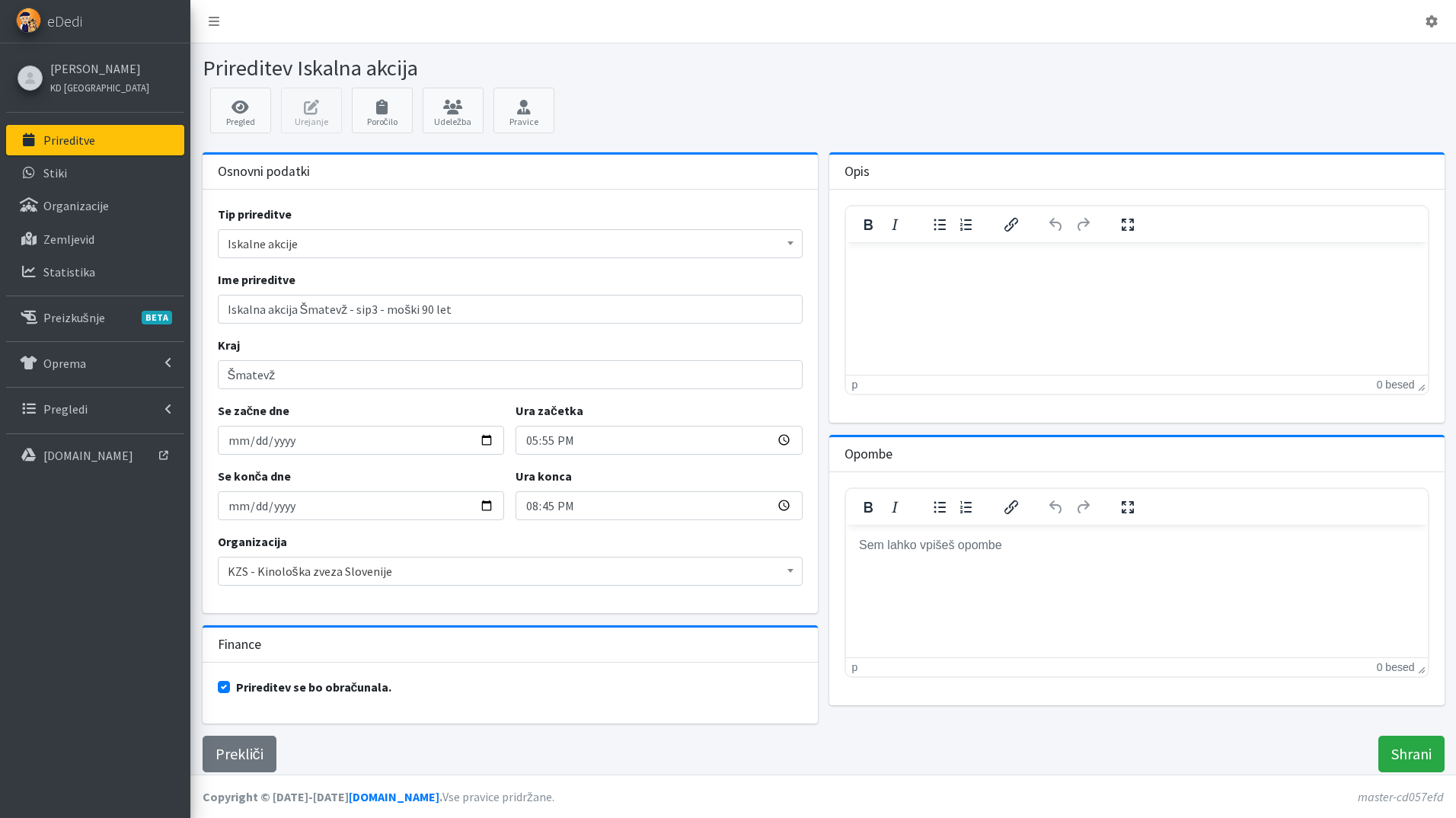
drag, startPoint x: 80, startPoint y: 131, endPoint x: 187, endPoint y: 224, distance: 141.8
click at [80, 131] on link "Prireditve" at bounding box center [95, 140] width 178 height 30
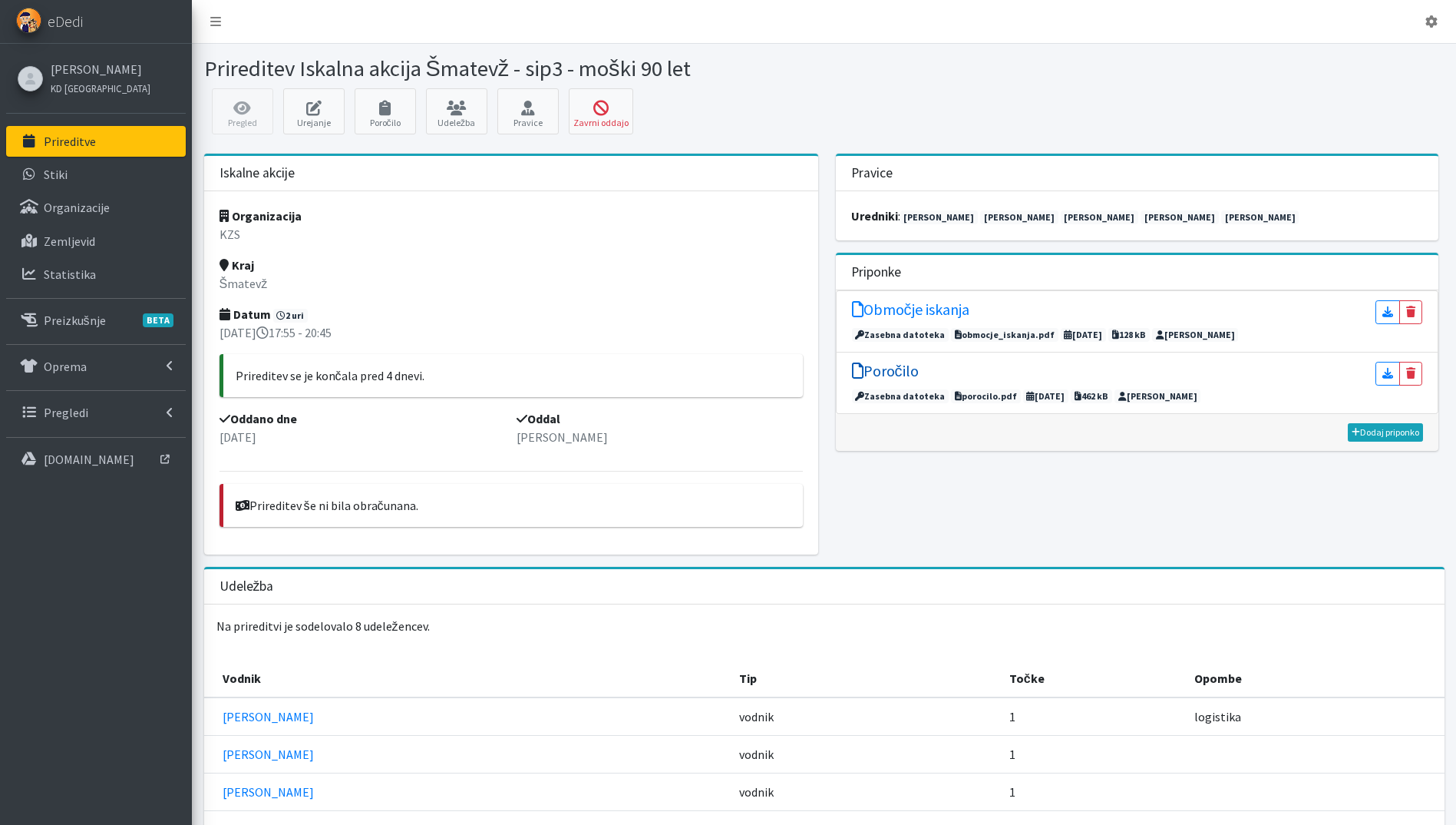
click at [892, 372] on h5 "Poročilo" at bounding box center [885, 371] width 67 height 18
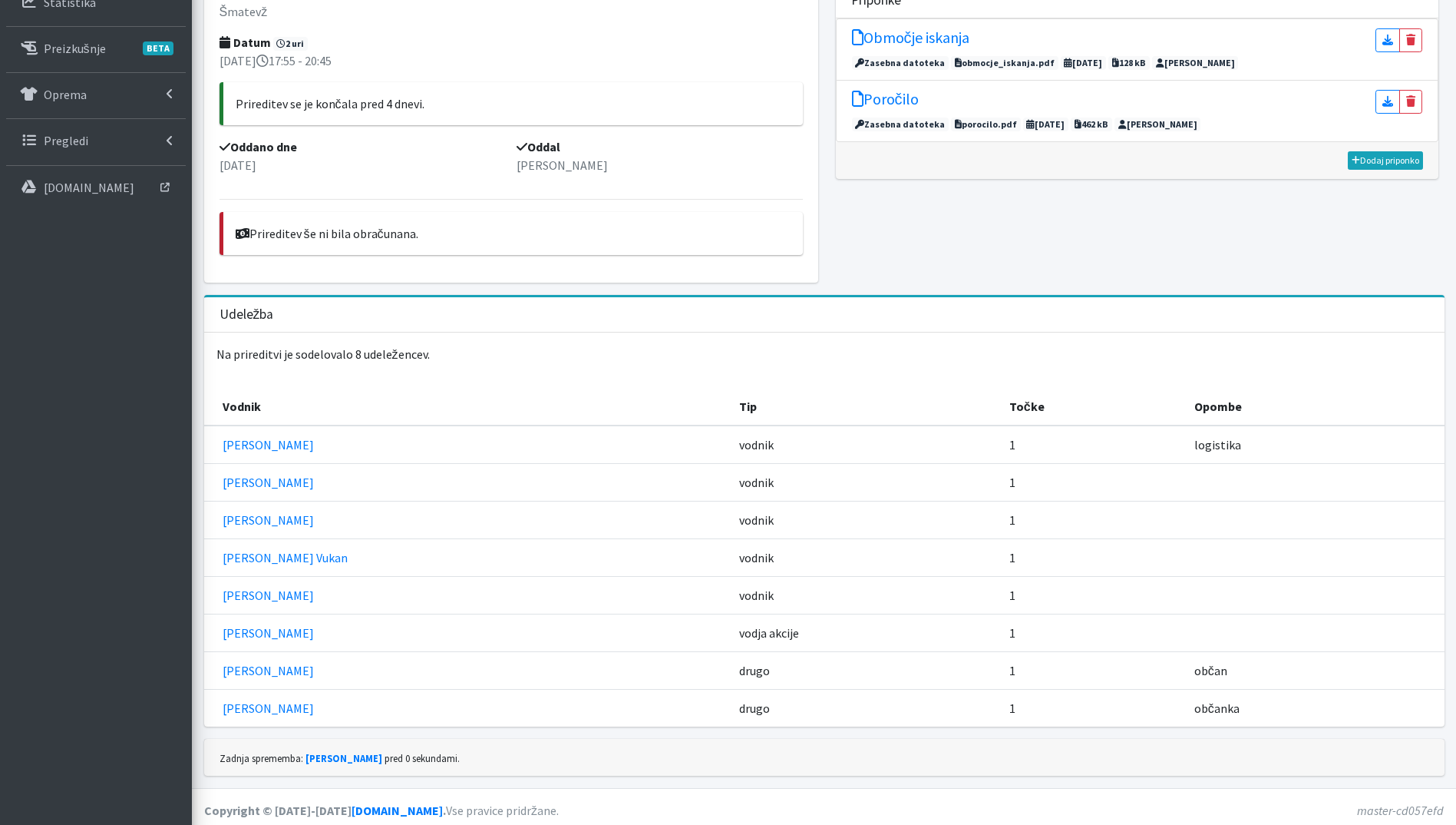
scroll to position [278, 0]
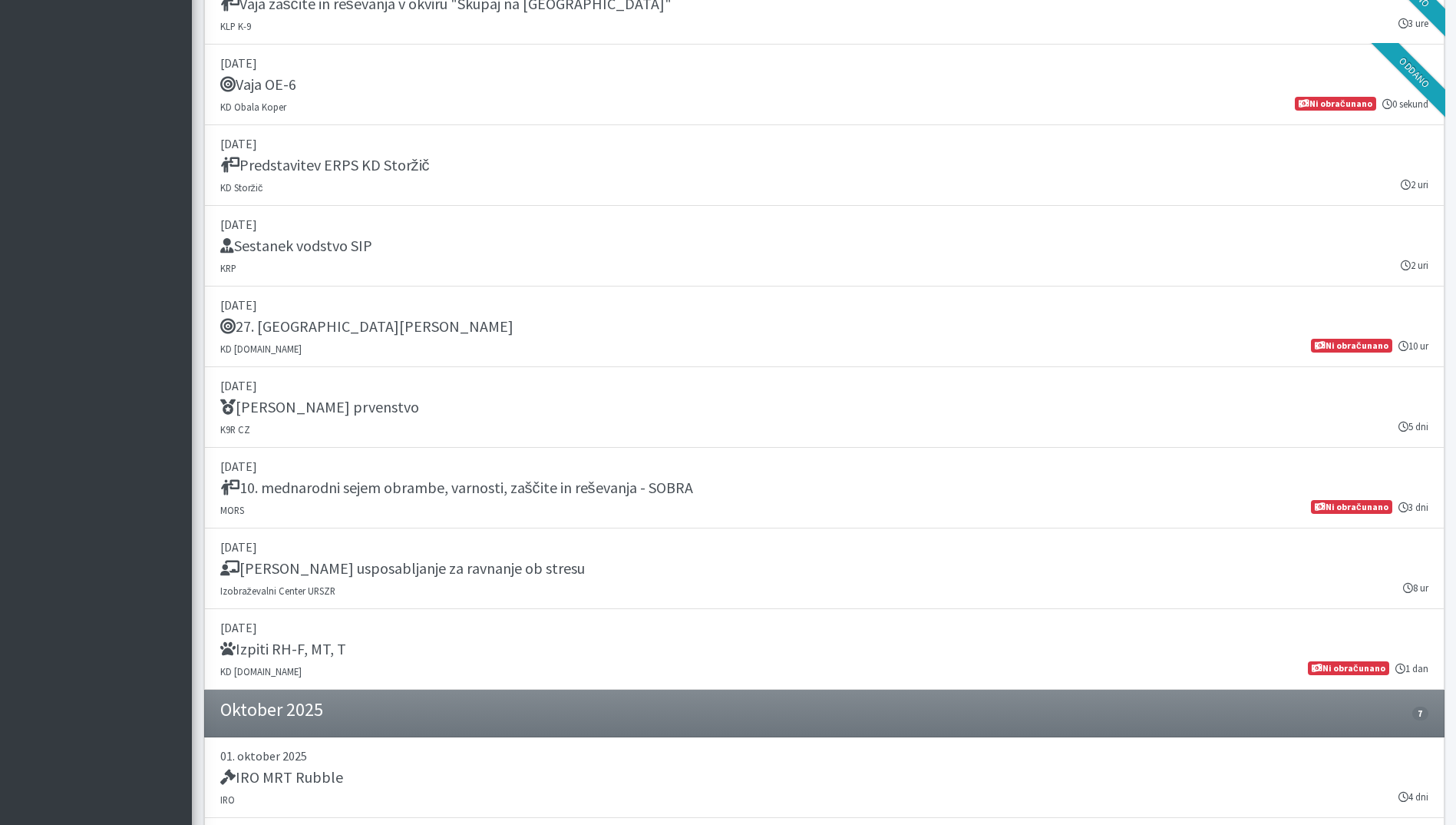
scroll to position [1317, 0]
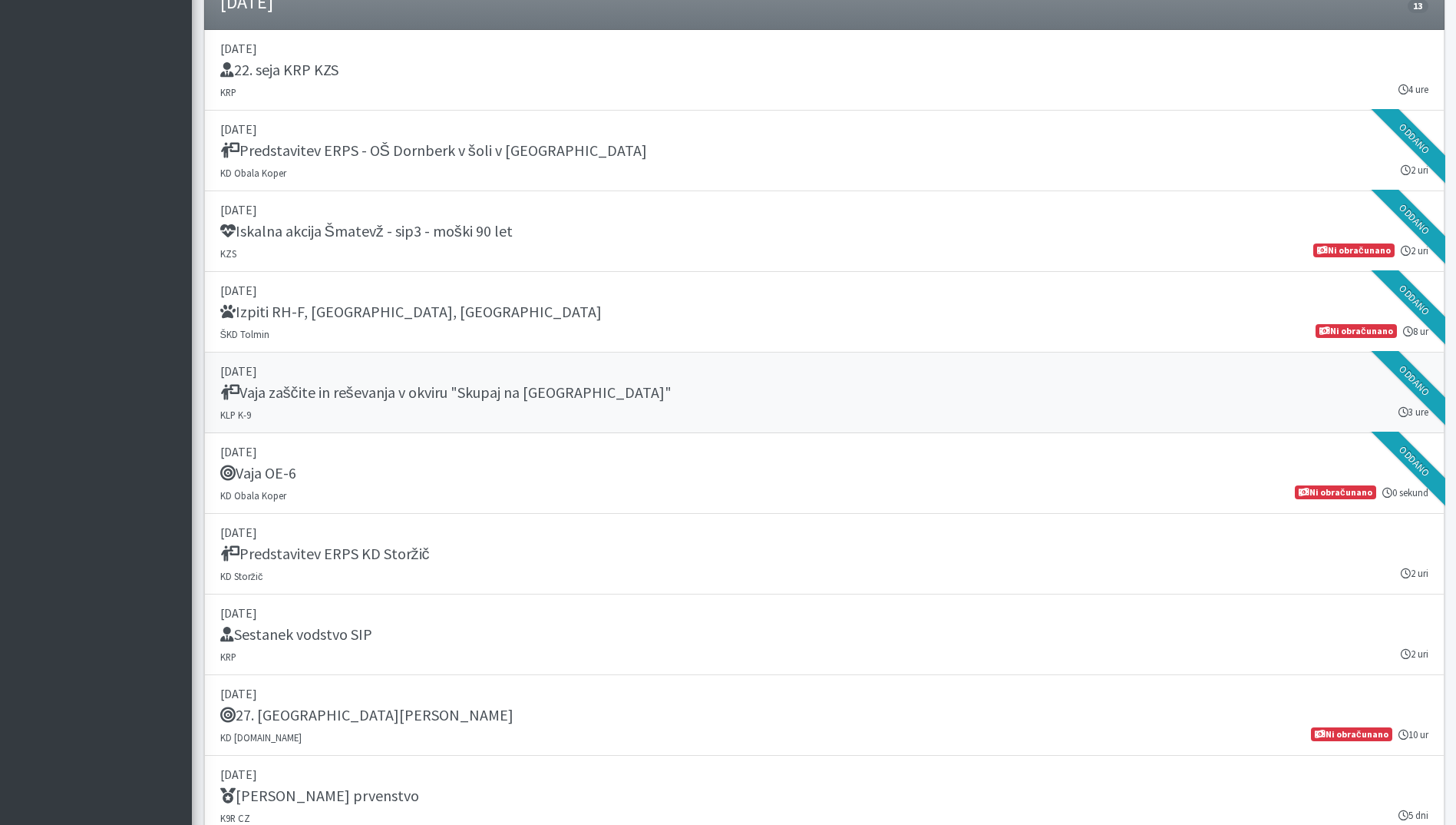
click at [547, 406] on link "[DATE] Vaja zaščite in reševanja v okviru "Skupaj na [GEOGRAPHIC_DATA]" KLP K-9…" at bounding box center [824, 393] width 1240 height 80
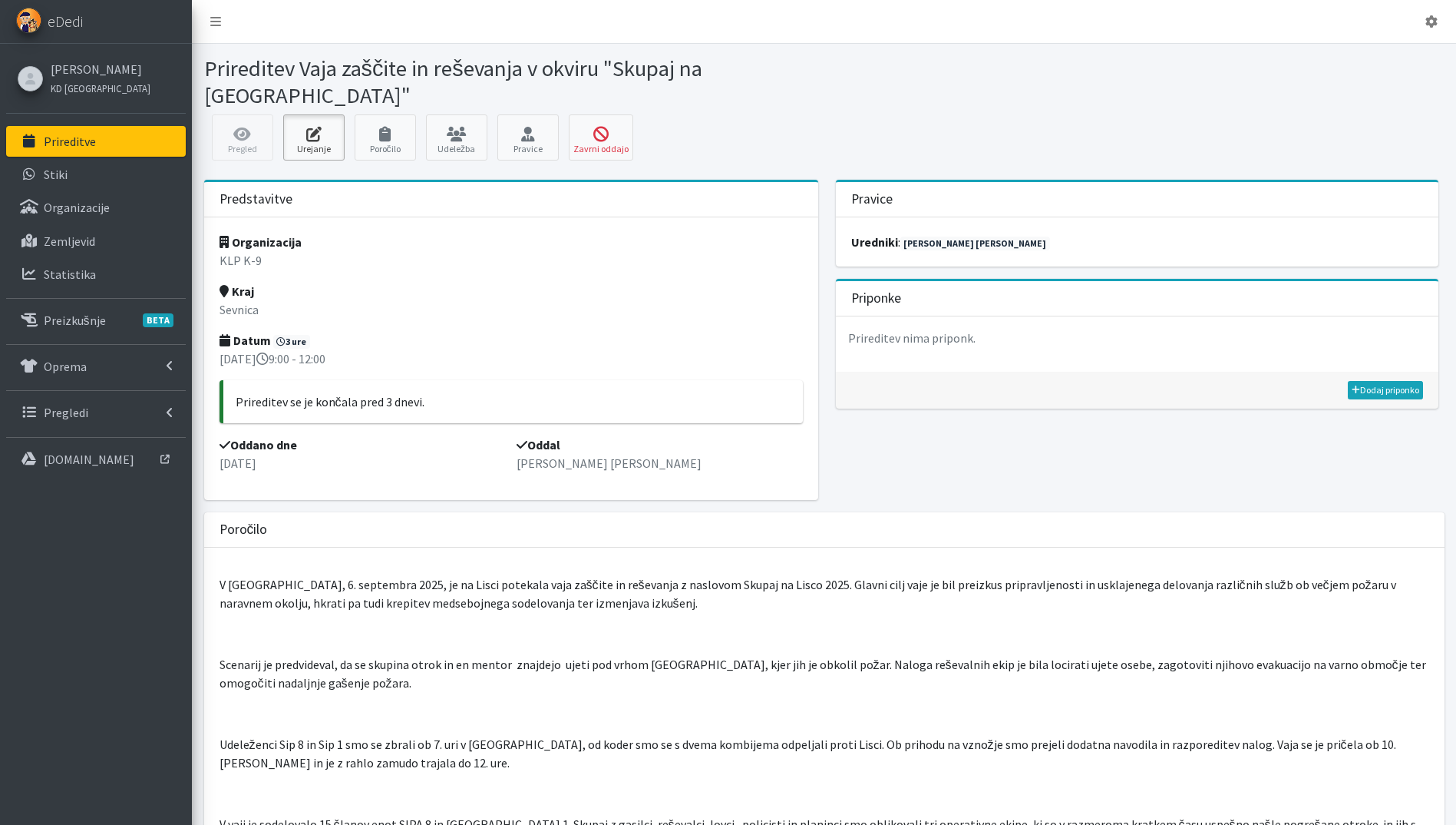
click at [319, 127] on icon at bounding box center [314, 134] width 52 height 15
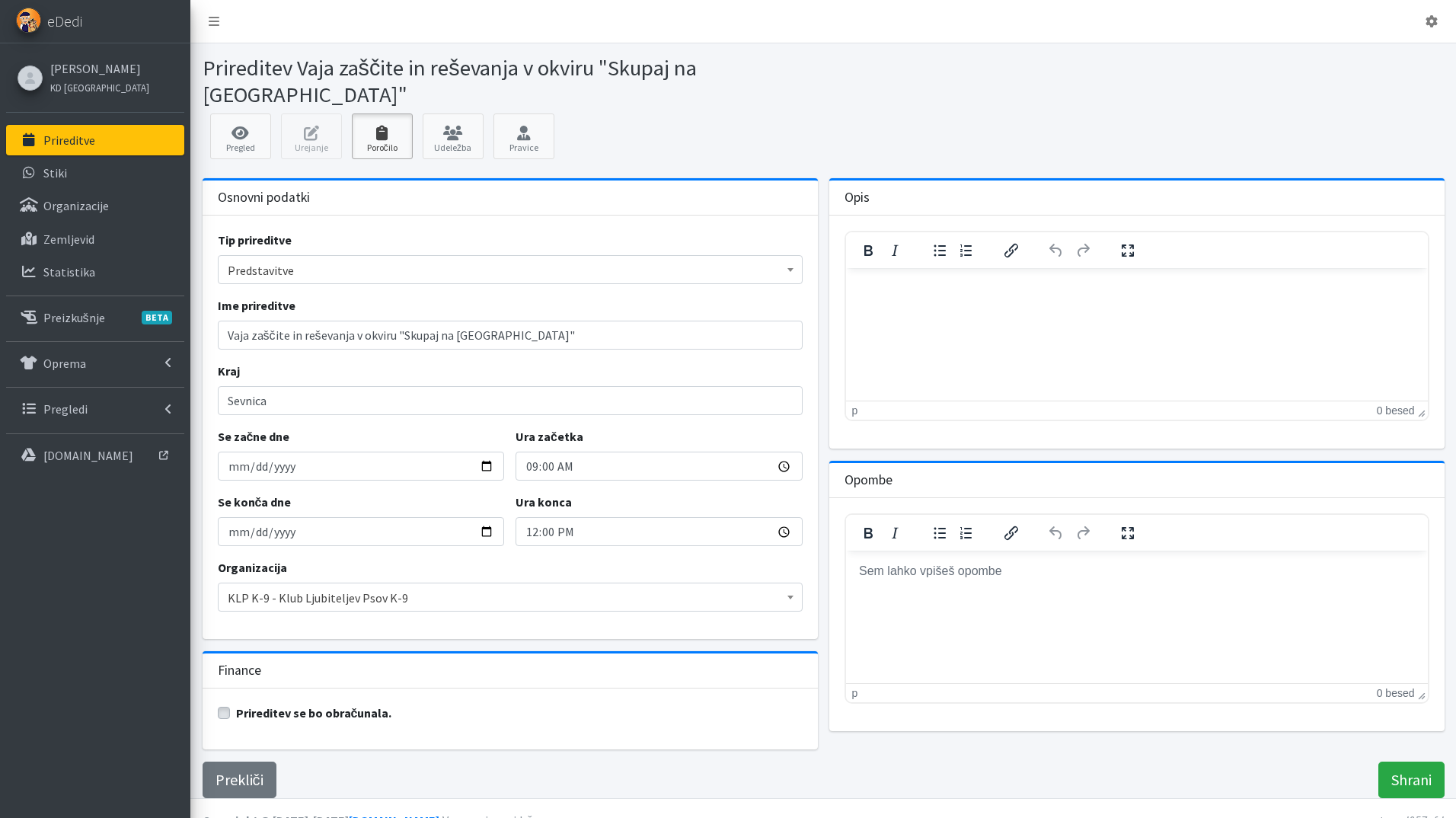
click at [359, 117] on link "Poročilo" at bounding box center [382, 136] width 61 height 45
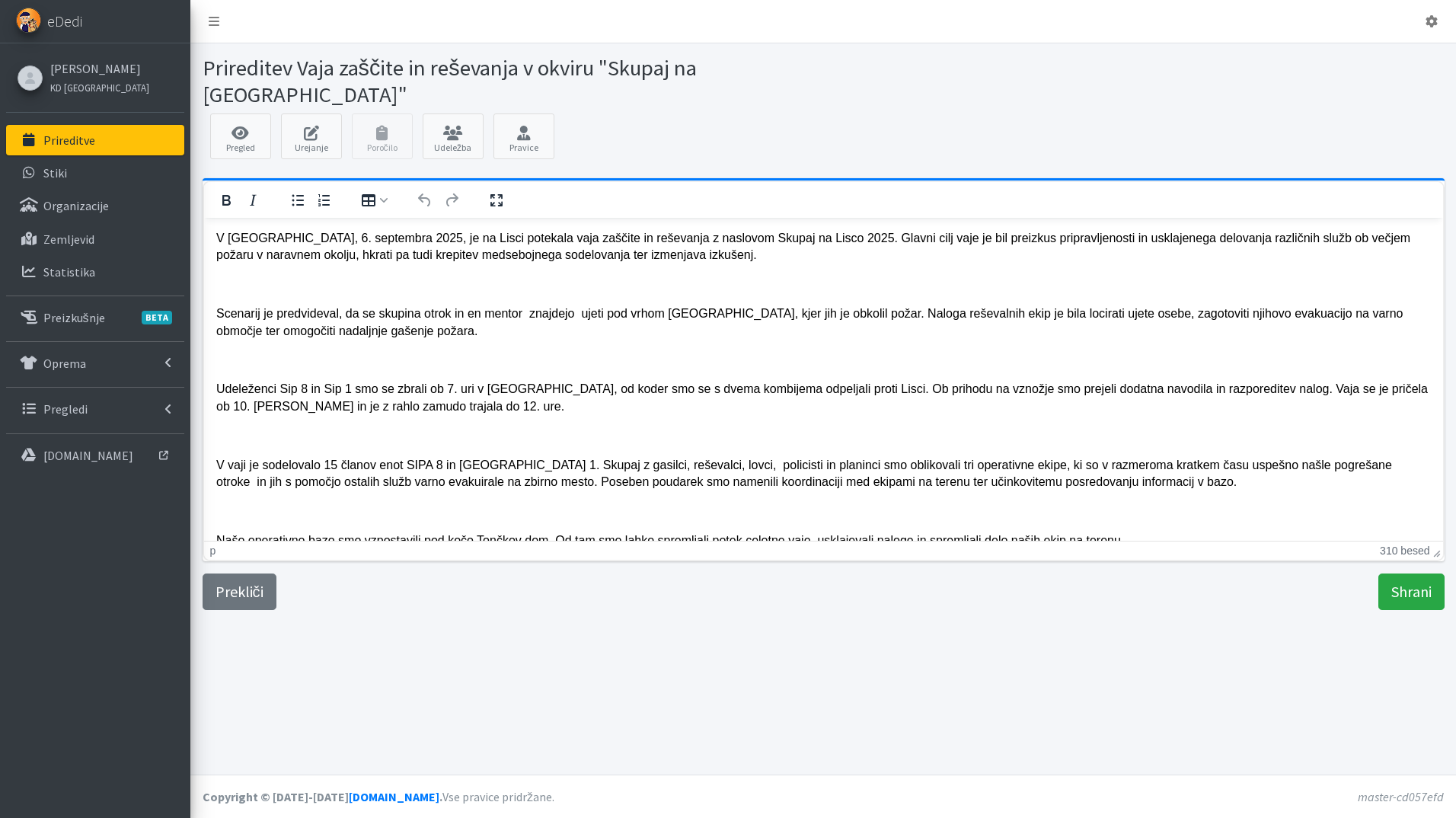
click at [245, 299] on body "V [GEOGRAPHIC_DATA], 6. septembra 2025, je na Lisci potekala vaja zaščite in re…" at bounding box center [823, 500] width 1214 height 540
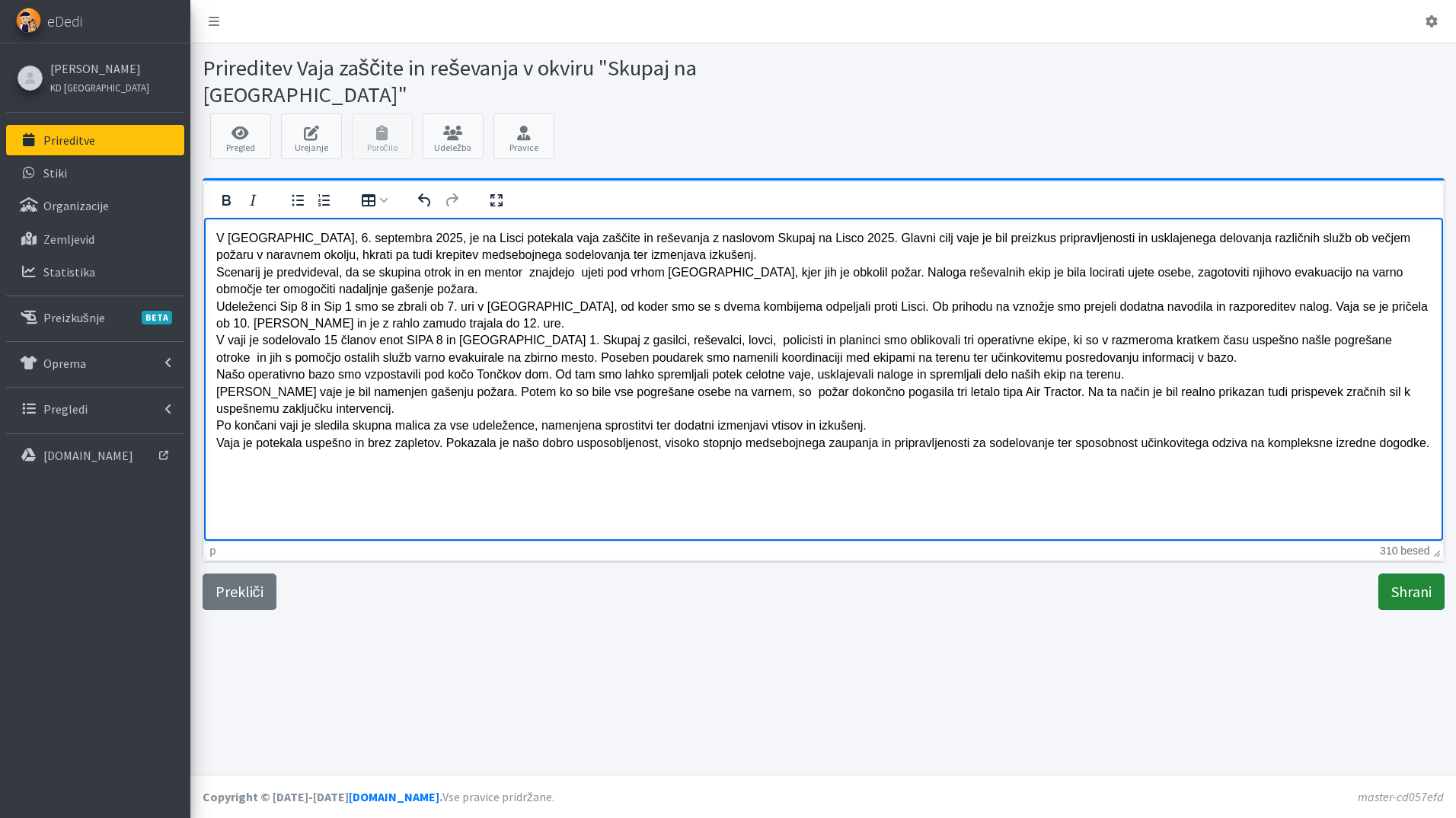
click at [1411, 575] on input "Shrani" at bounding box center [1411, 591] width 66 height 37
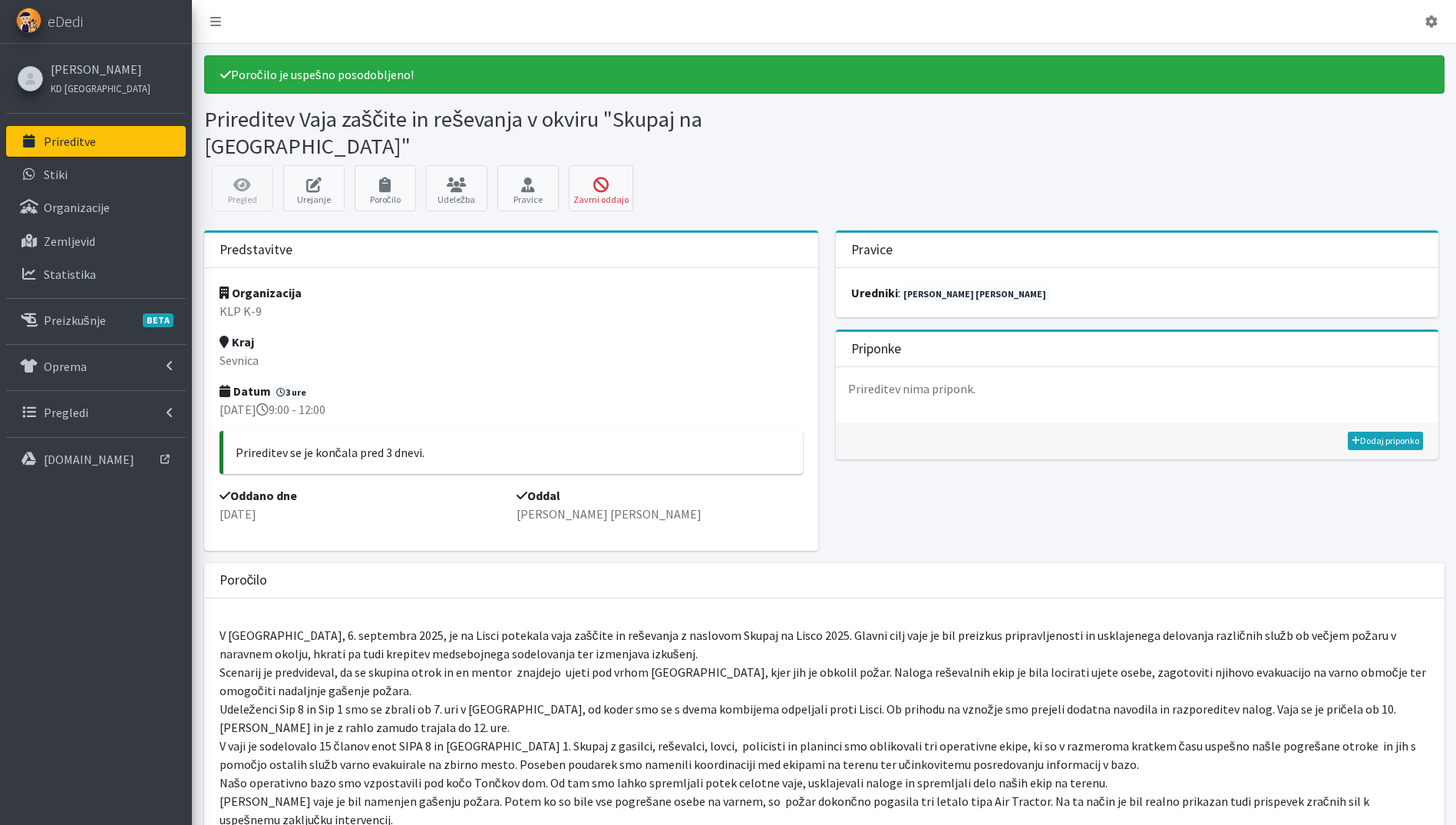
click at [69, 133] on link "Prireditve" at bounding box center [96, 141] width 180 height 31
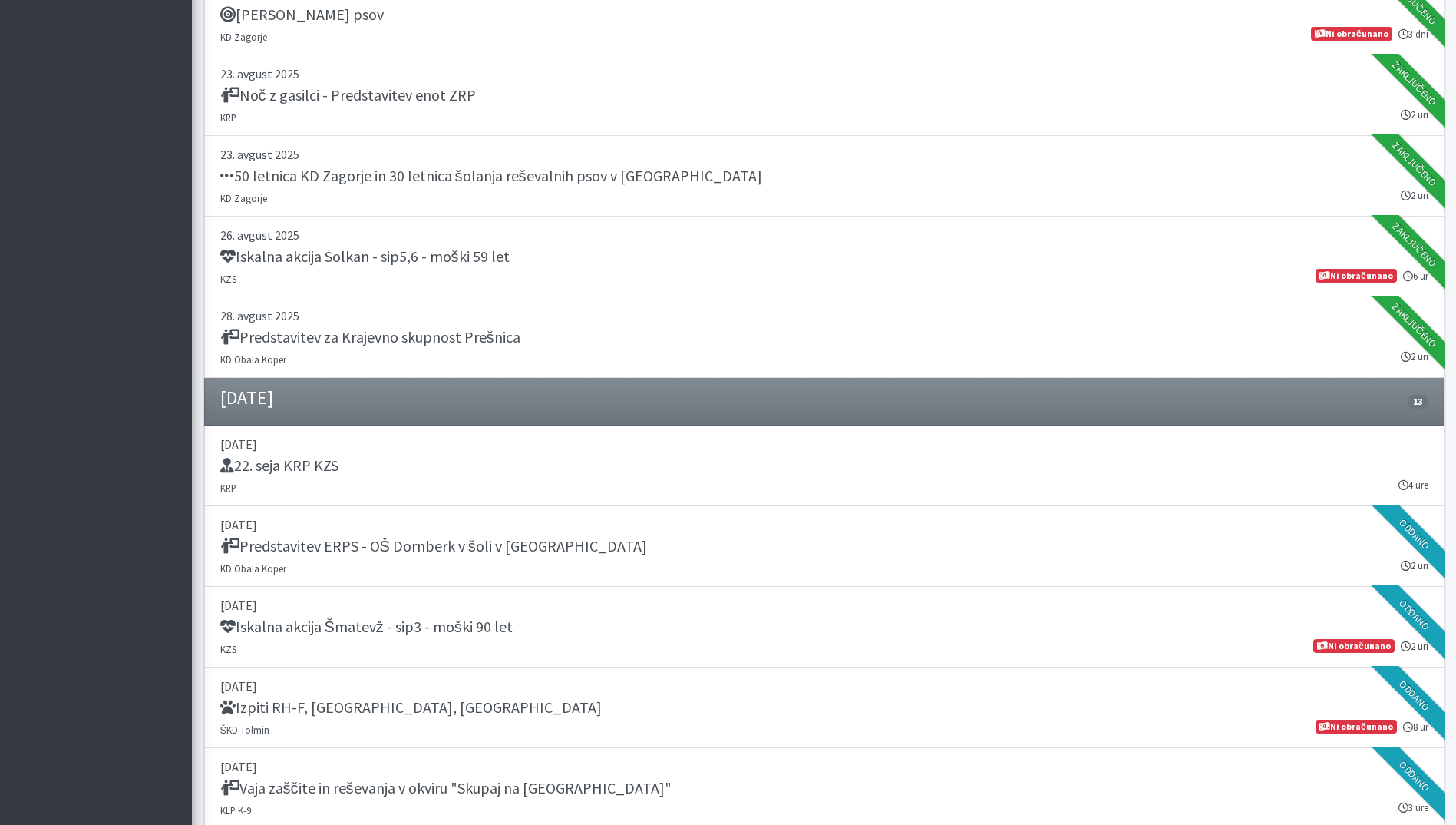
scroll to position [1382, 0]
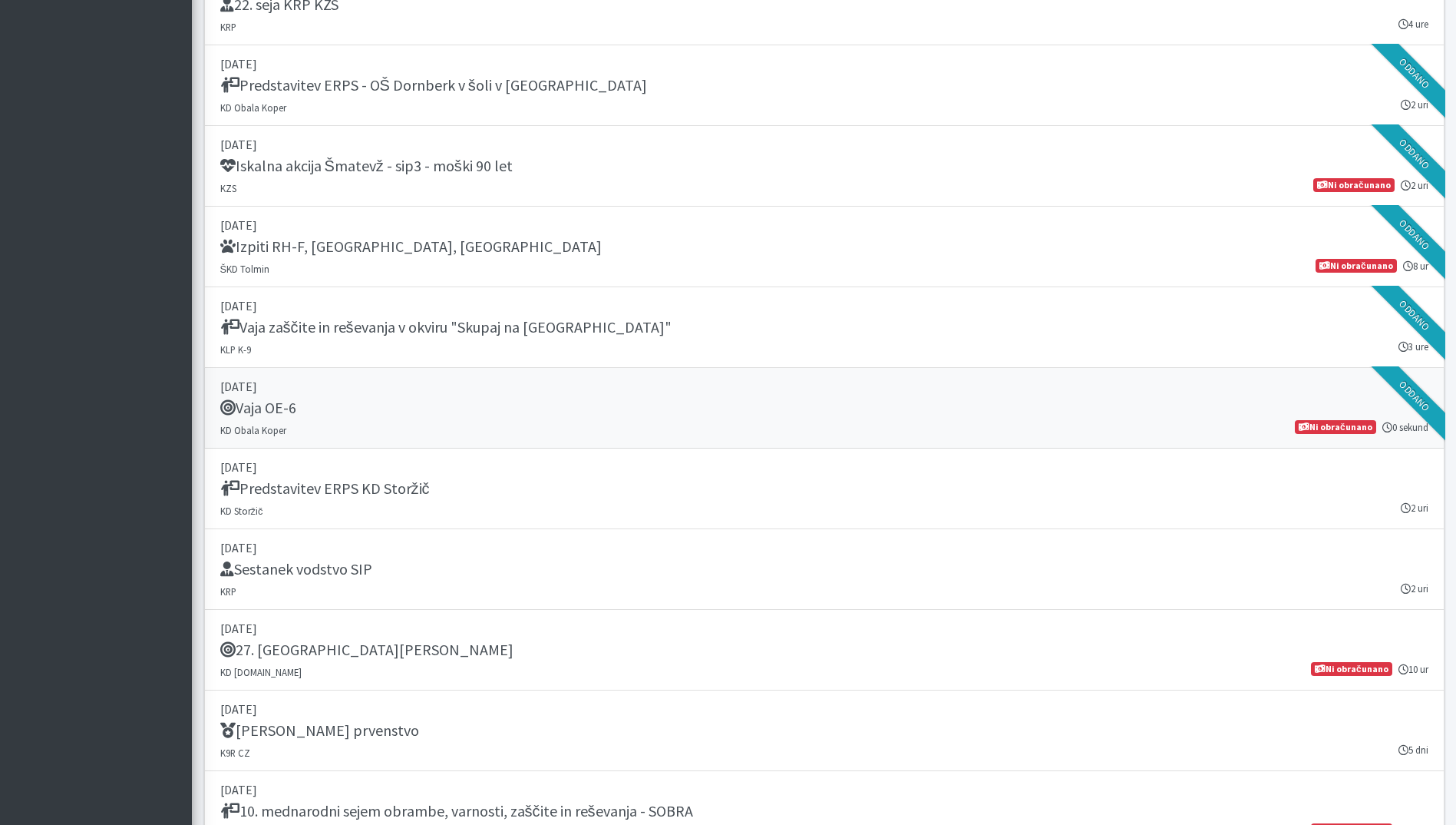
click at [484, 394] on p "[DATE]" at bounding box center [824, 386] width 1208 height 18
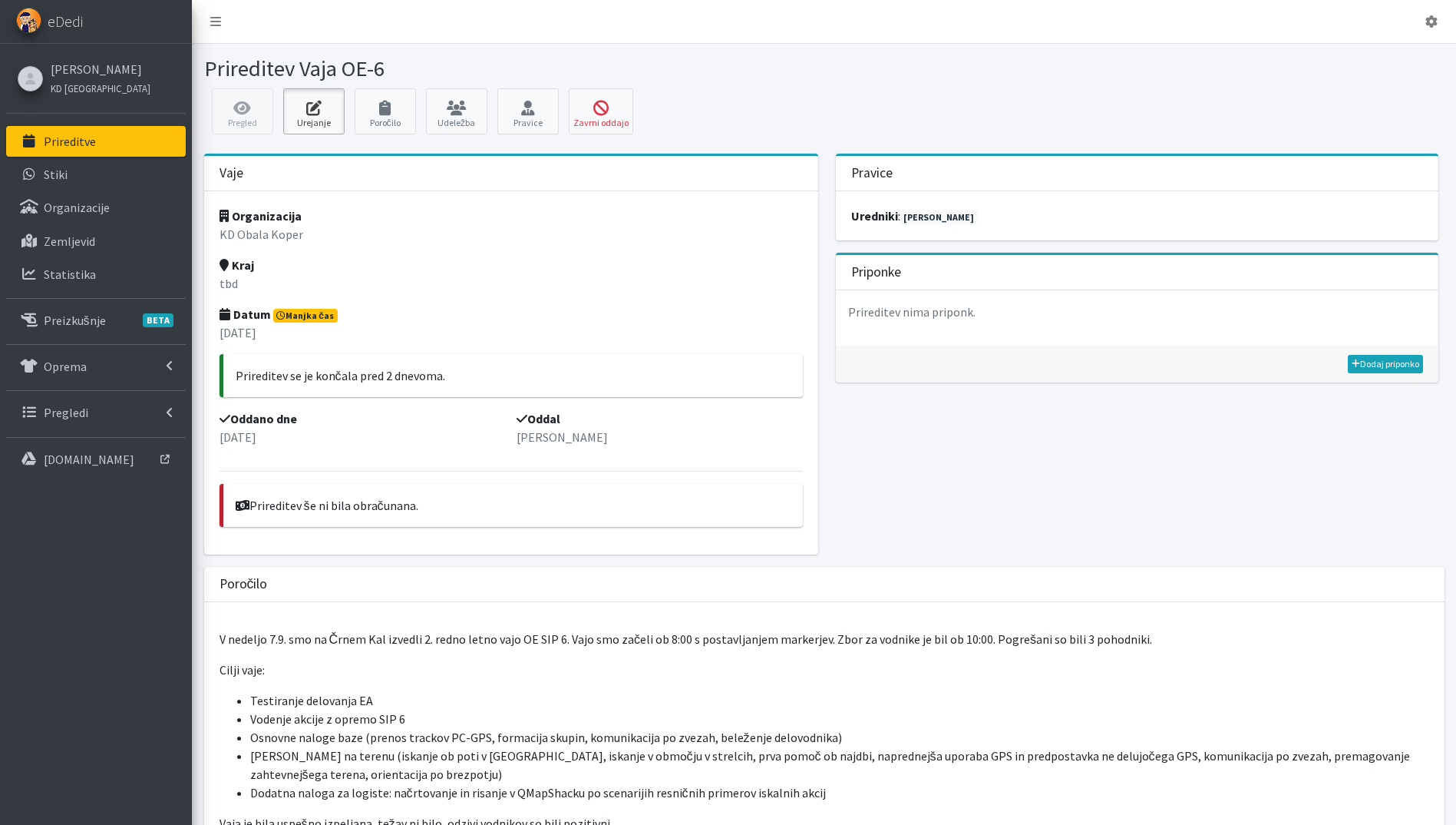
drag, startPoint x: 331, startPoint y: 114, endPoint x: 338, endPoint y: 118, distance: 8.1
click at [331, 114] on icon at bounding box center [314, 108] width 52 height 15
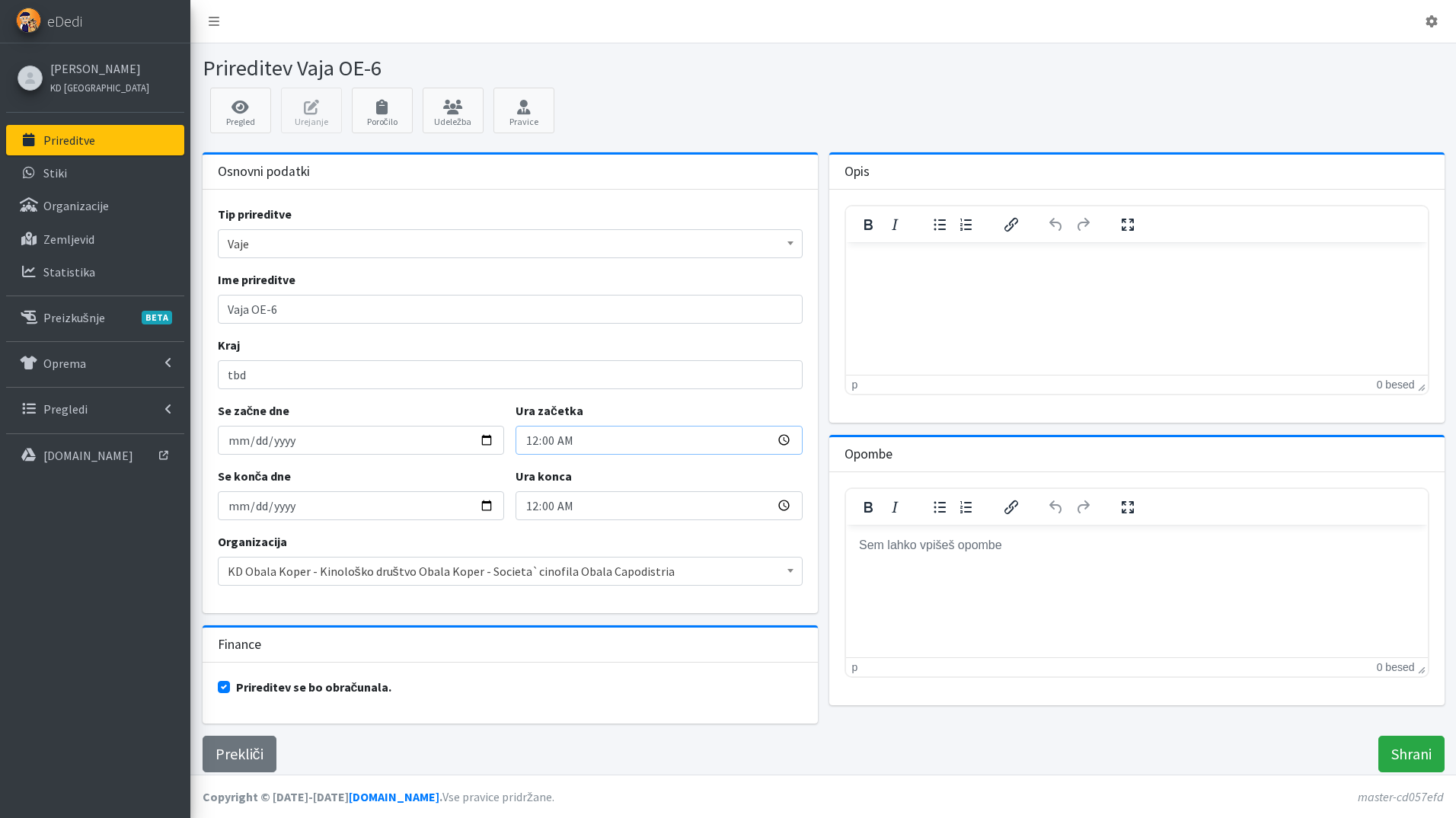
click at [535, 439] on input "00:00" at bounding box center [658, 439] width 287 height 29
type input "08:00"
click at [537, 505] on input "00:00" at bounding box center [658, 505] width 287 height 29
type input "18:00"
click at [1404, 743] on input "Shrani" at bounding box center [1411, 753] width 66 height 37
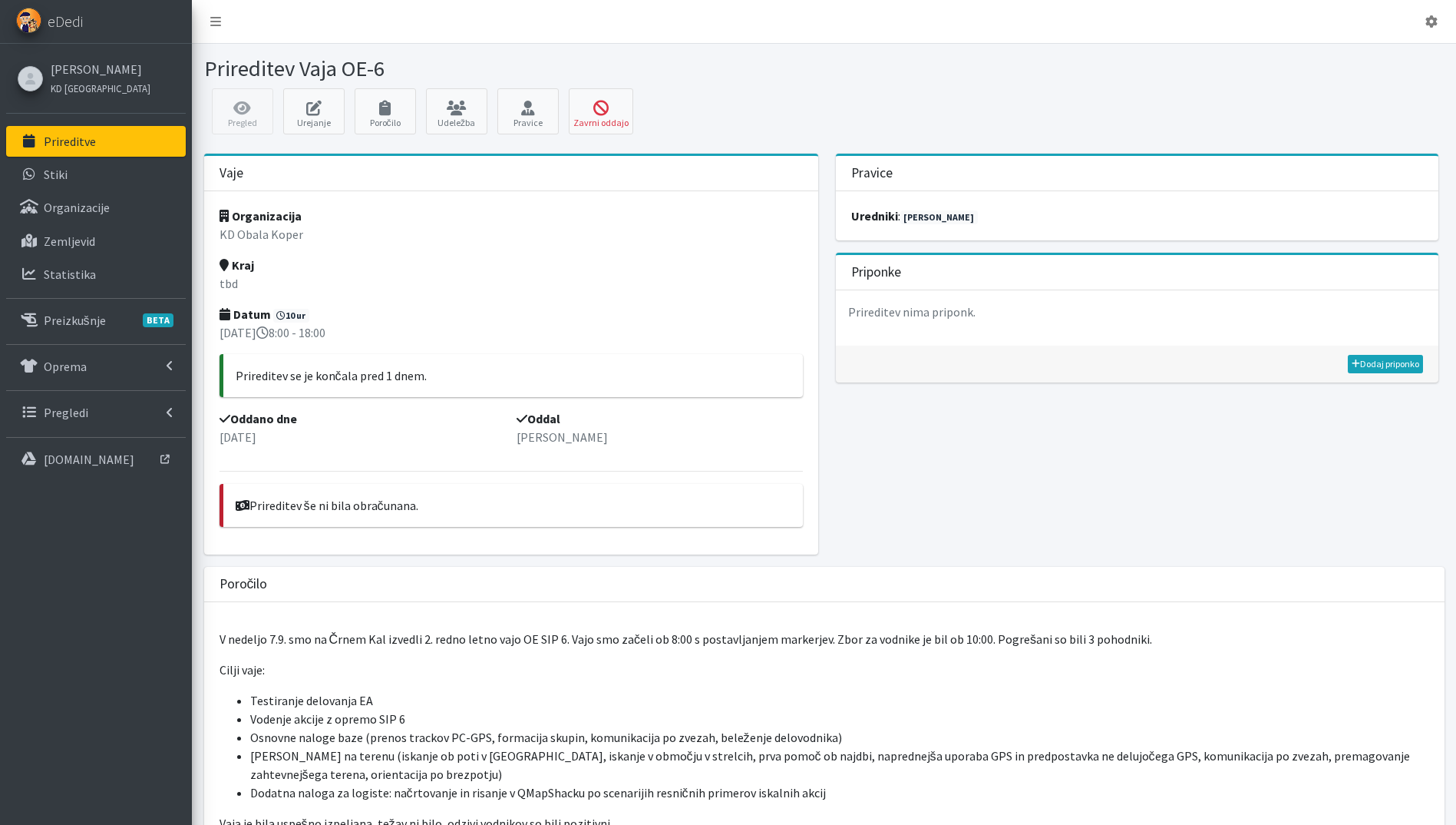
click at [69, 141] on p "Prireditve" at bounding box center [69, 140] width 52 height 15
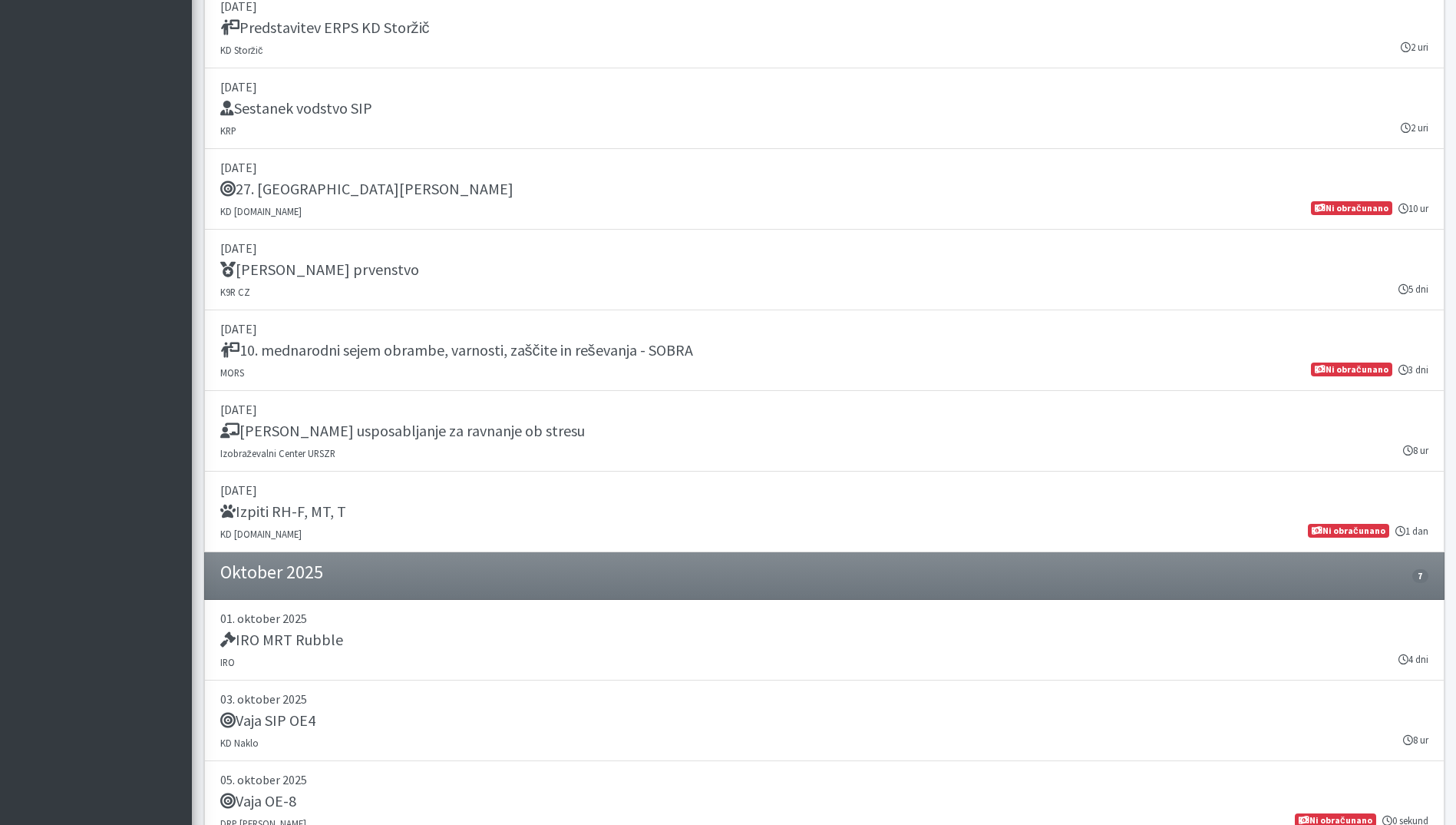
scroll to position [1382, 0]
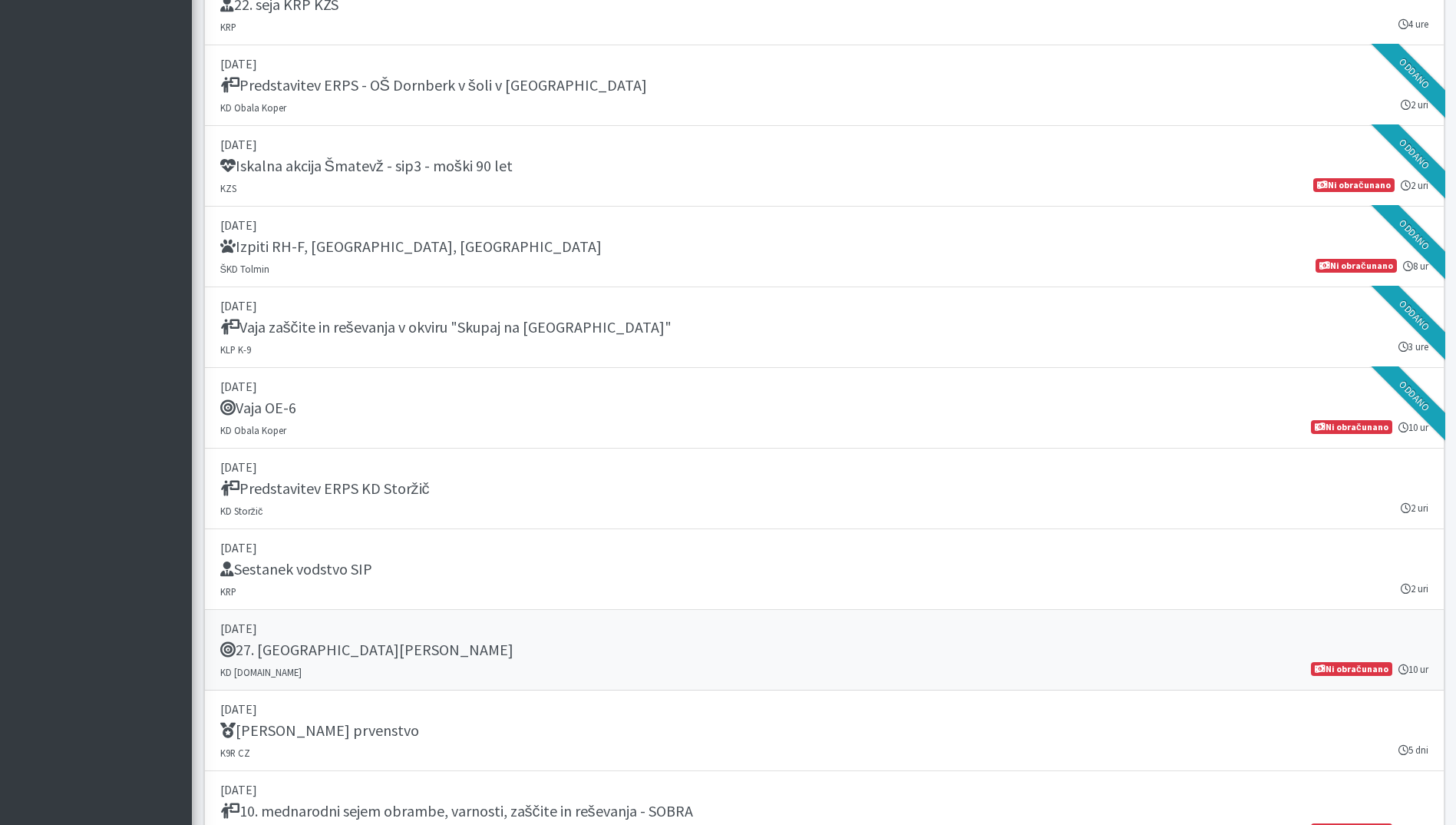
click at [531, 653] on div "27. [GEOGRAPHIC_DATA][PERSON_NAME]" at bounding box center [824, 651] width 1208 height 21
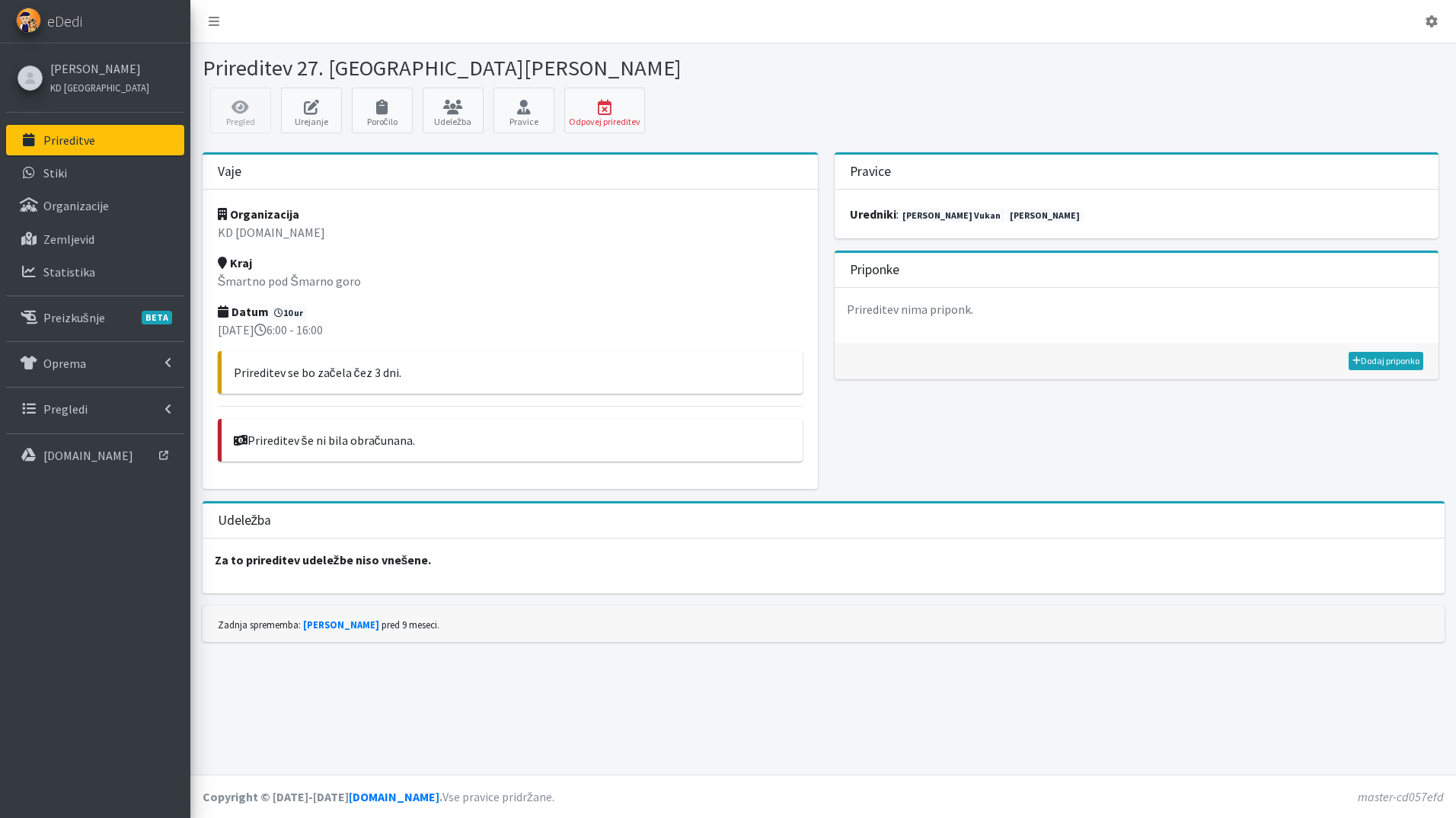
click at [88, 149] on link "Prireditve" at bounding box center [95, 140] width 178 height 30
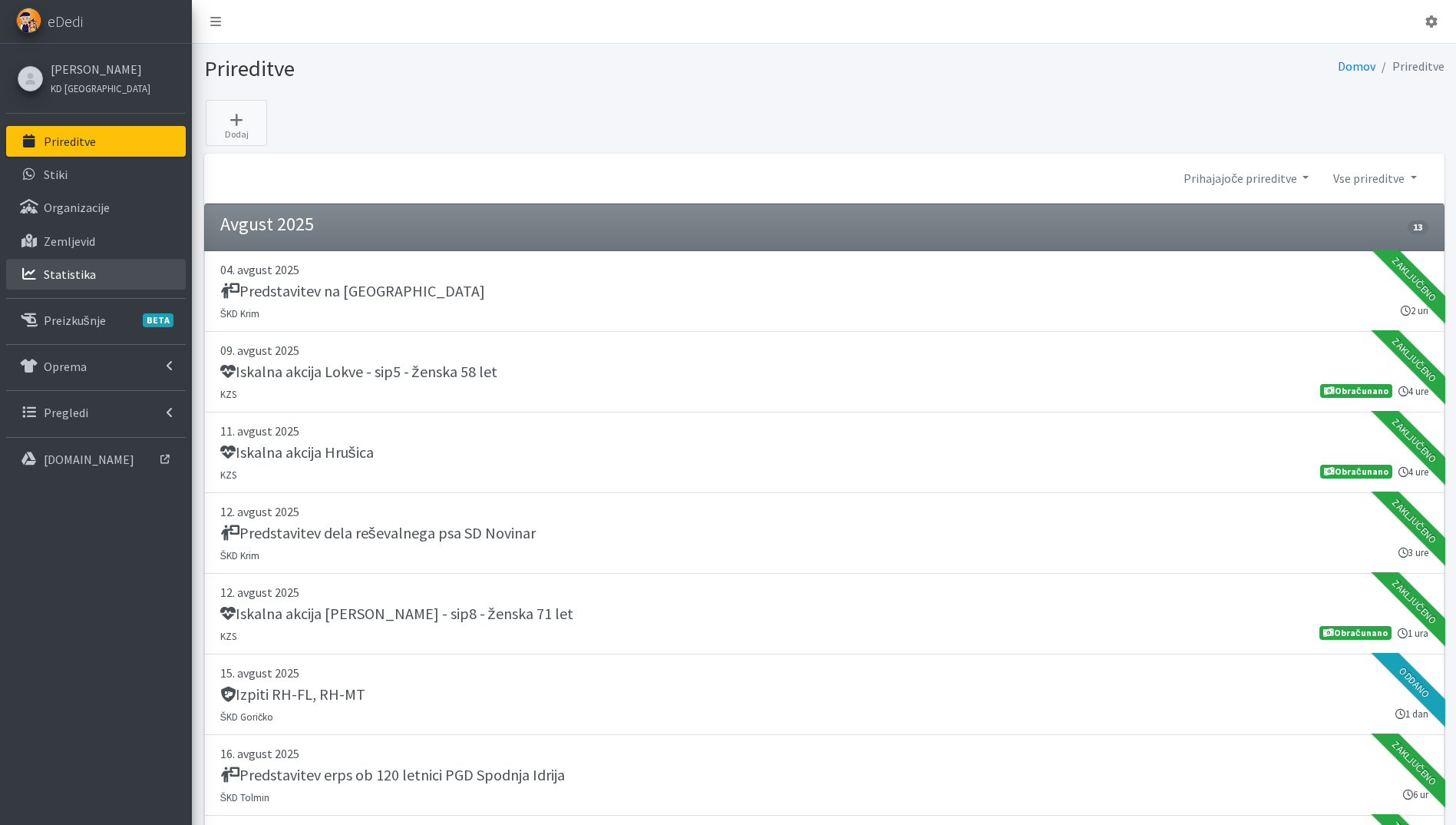
click at [78, 278] on p "Statistika" at bounding box center [69, 274] width 52 height 15
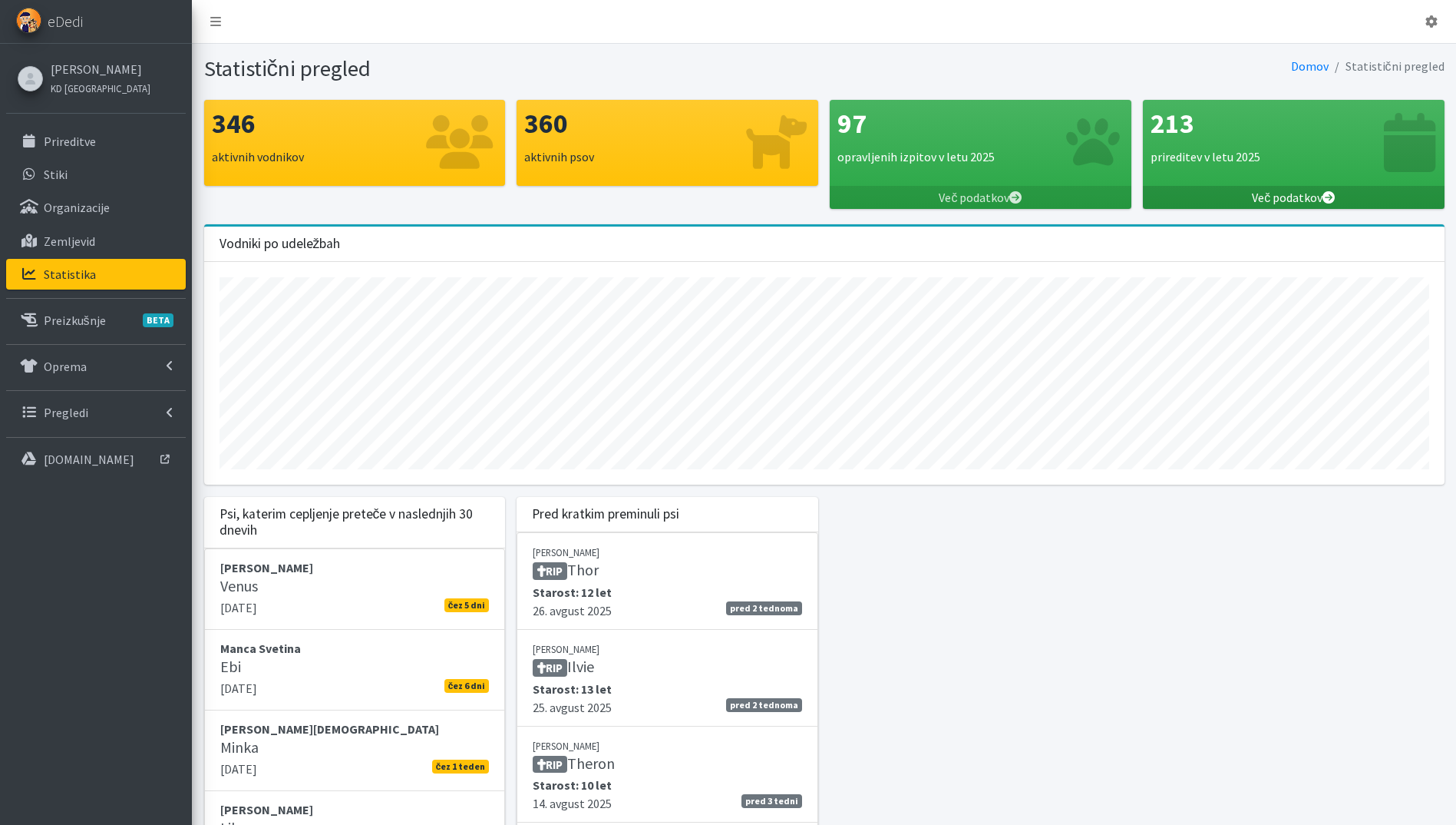
click at [1320, 199] on link "Več podatkov" at bounding box center [1294, 197] width 302 height 23
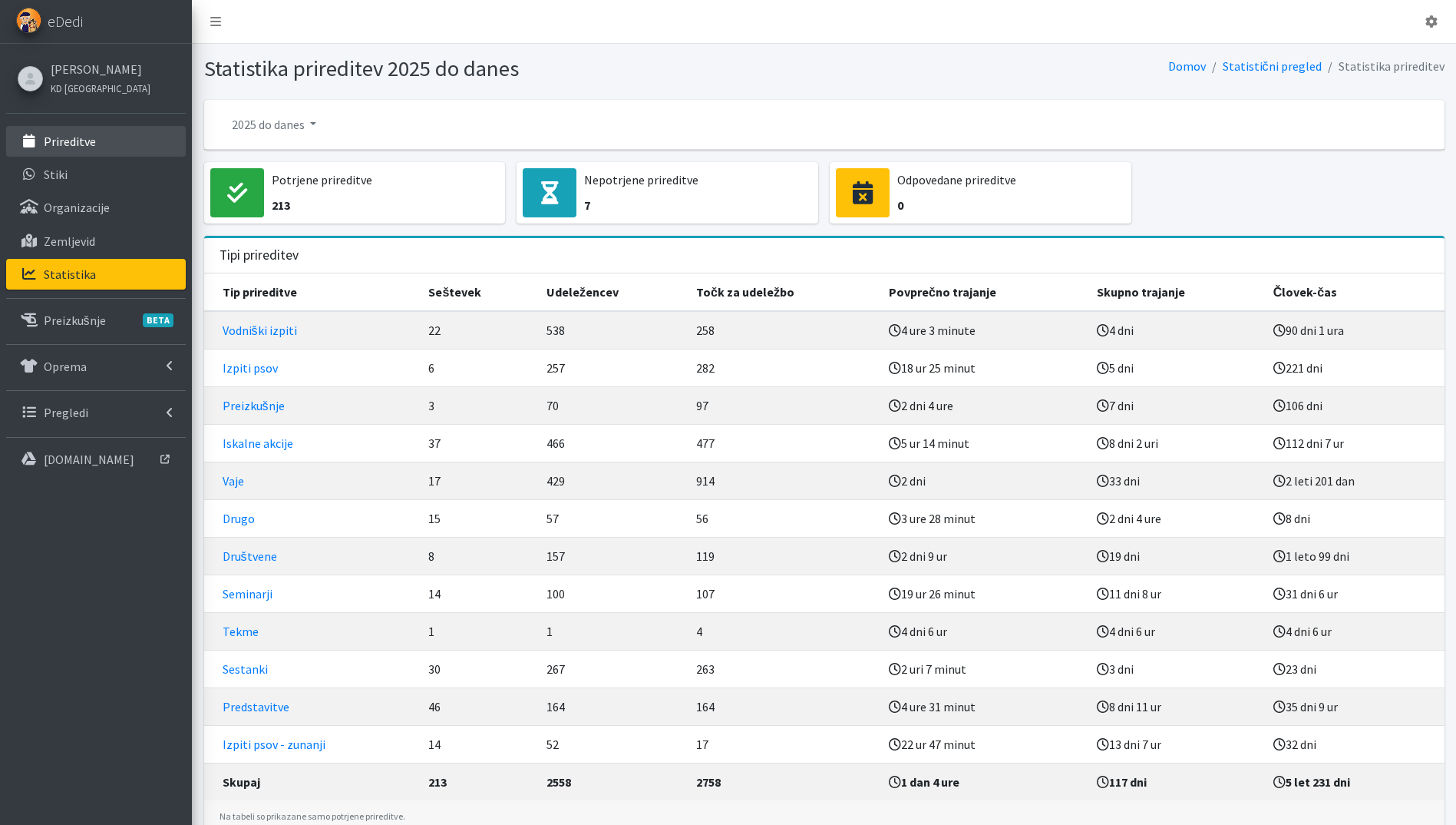
click at [91, 143] on p "Prireditve" at bounding box center [69, 140] width 52 height 15
